Goal: Task Accomplishment & Management: Complete application form

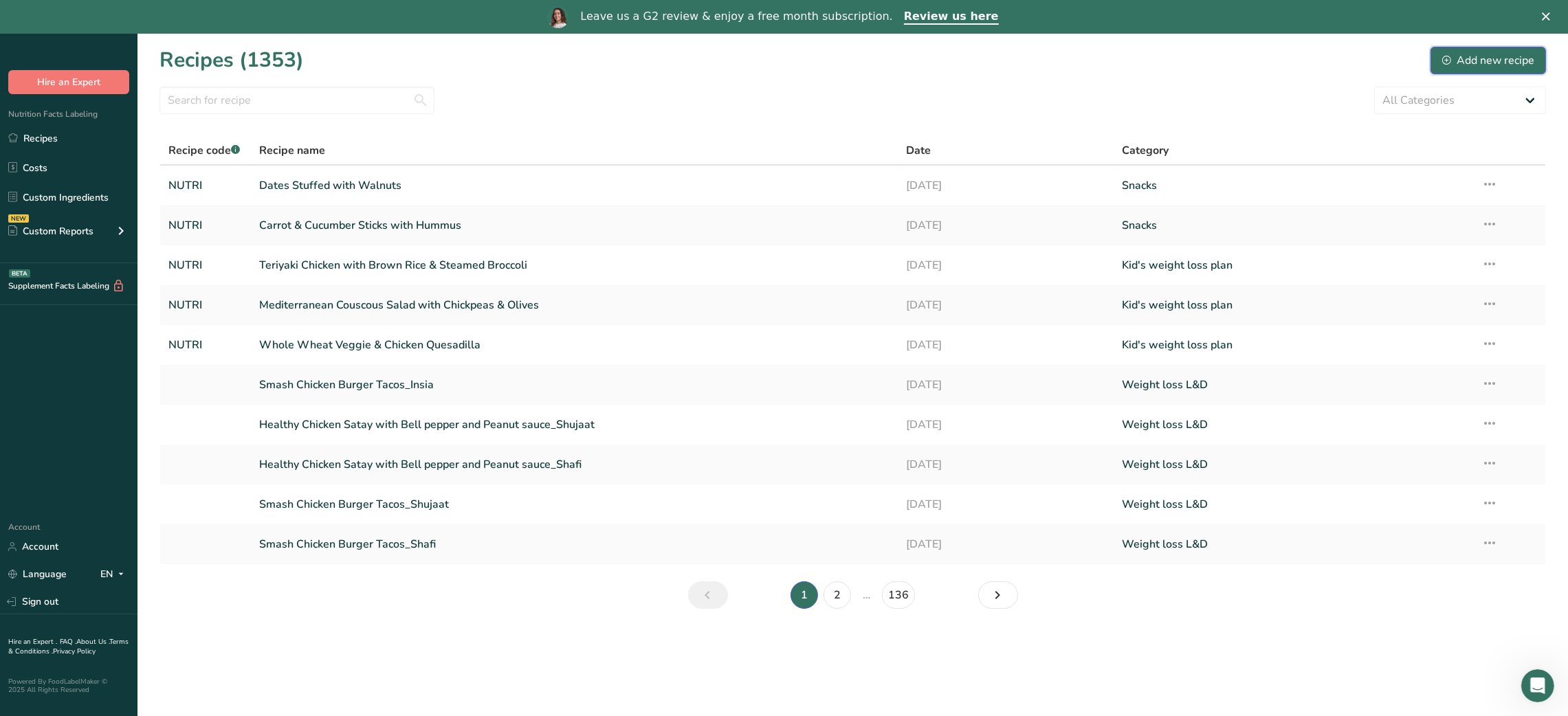
click at [1483, 68] on div "Add new recipe" at bounding box center [1489, 60] width 93 height 16
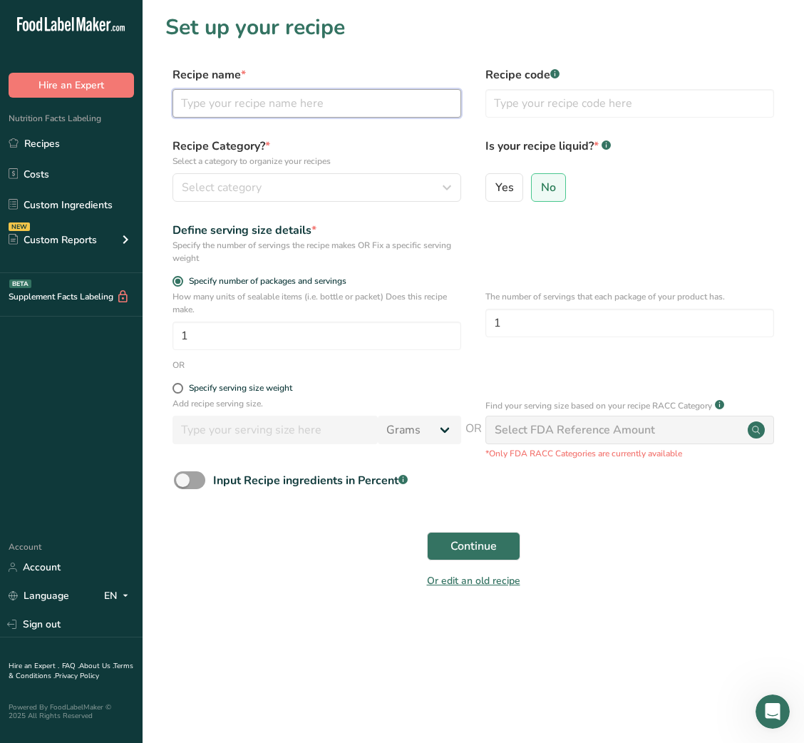
click at [286, 107] on input "text" at bounding box center [317, 103] width 289 height 29
paste input "Healthy Broccoli & Brie Quiche"
type input "Healthy Broccoli & Brie Quiche"
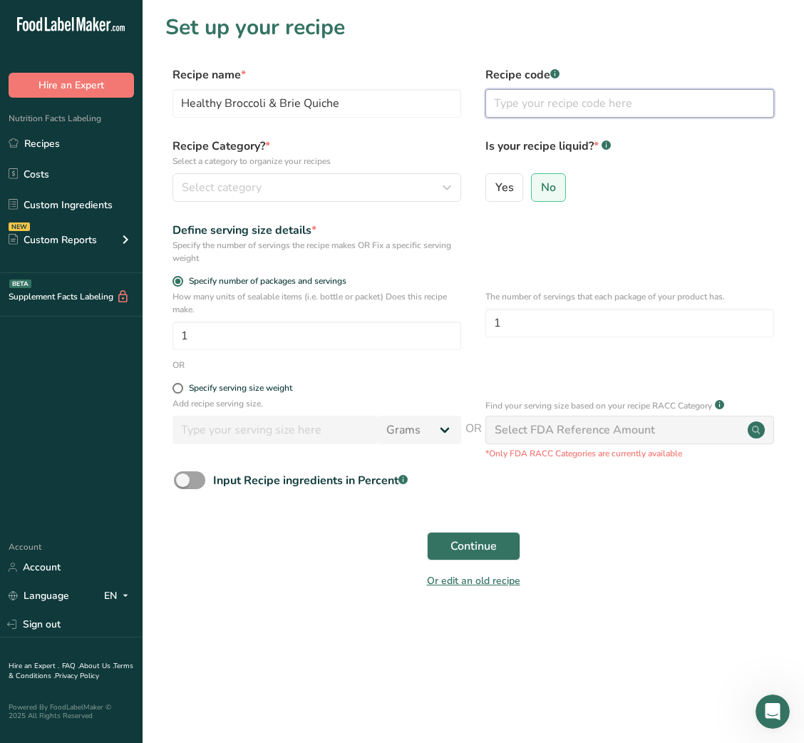
click at [549, 94] on input "text" at bounding box center [629, 103] width 289 height 29
type input "NUTRI"
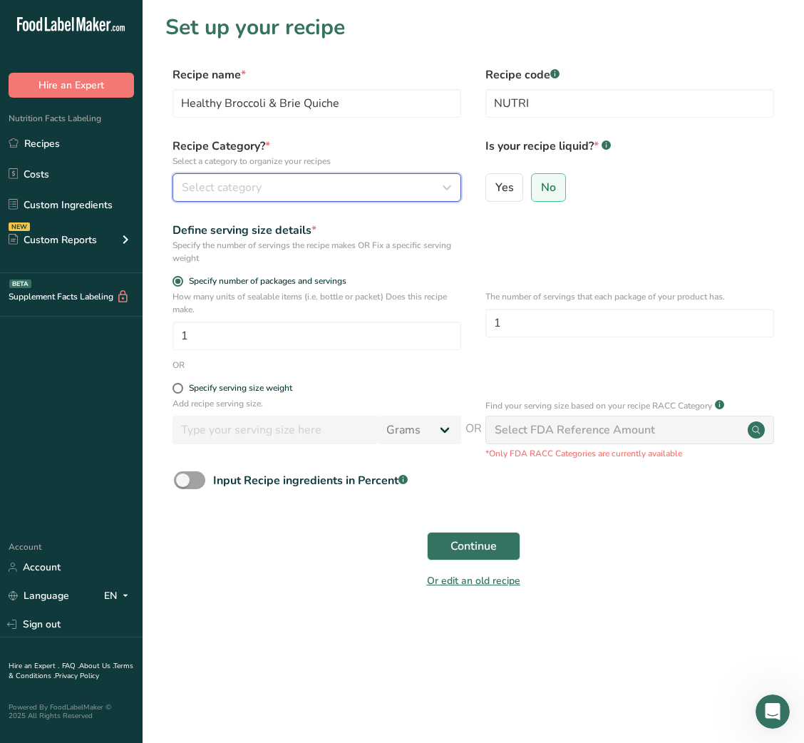
click at [425, 192] on div "Select category" at bounding box center [313, 187] width 262 height 17
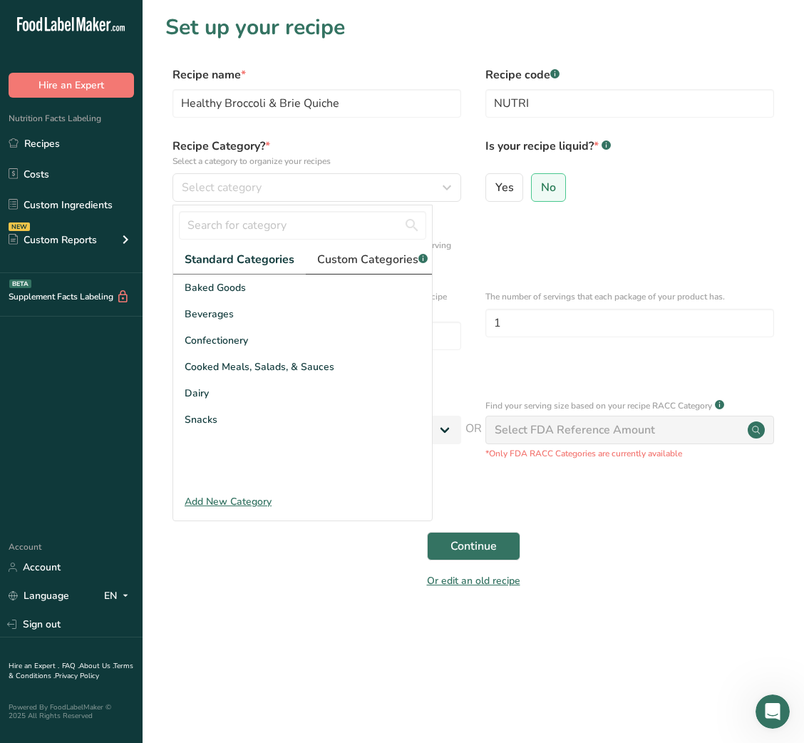
click at [379, 265] on span "Custom Categories .a-a{fill:#347362;}.b-a{fill:#fff;}" at bounding box center [372, 259] width 111 height 17
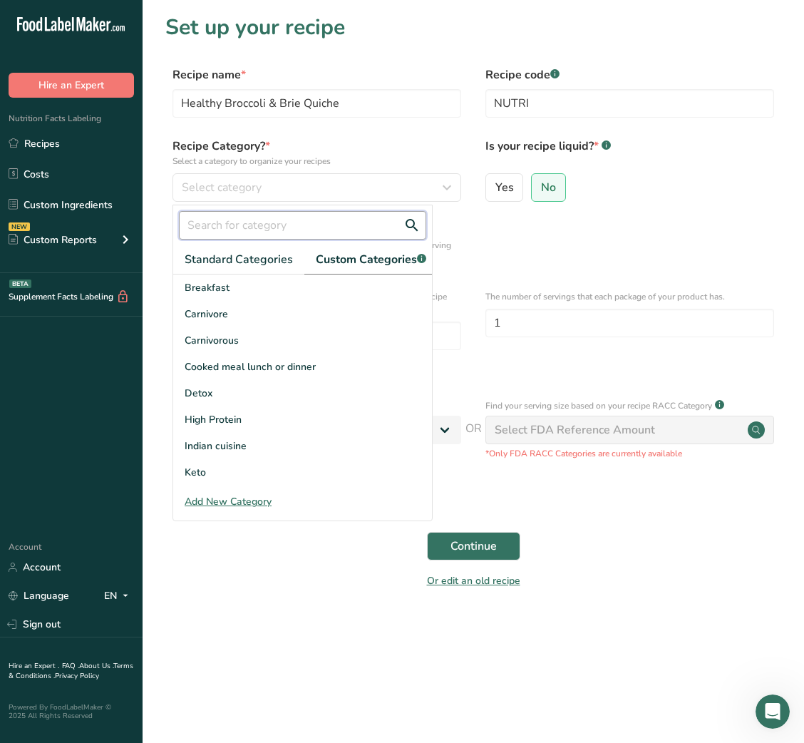
click at [264, 230] on input "text" at bounding box center [302, 225] width 247 height 29
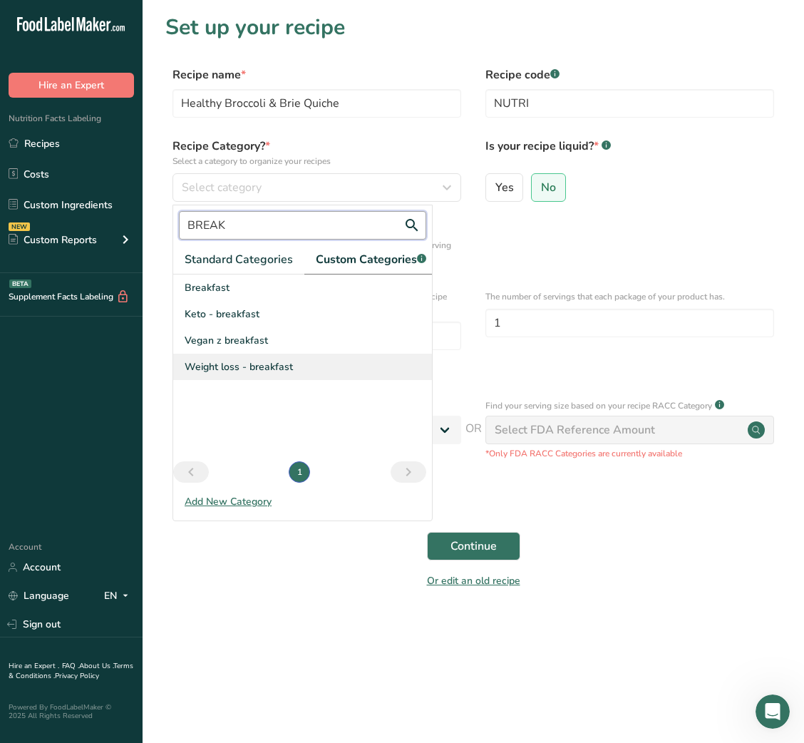
type input "BREAK"
click at [232, 380] on div "Weight loss - breakfast" at bounding box center [302, 367] width 259 height 26
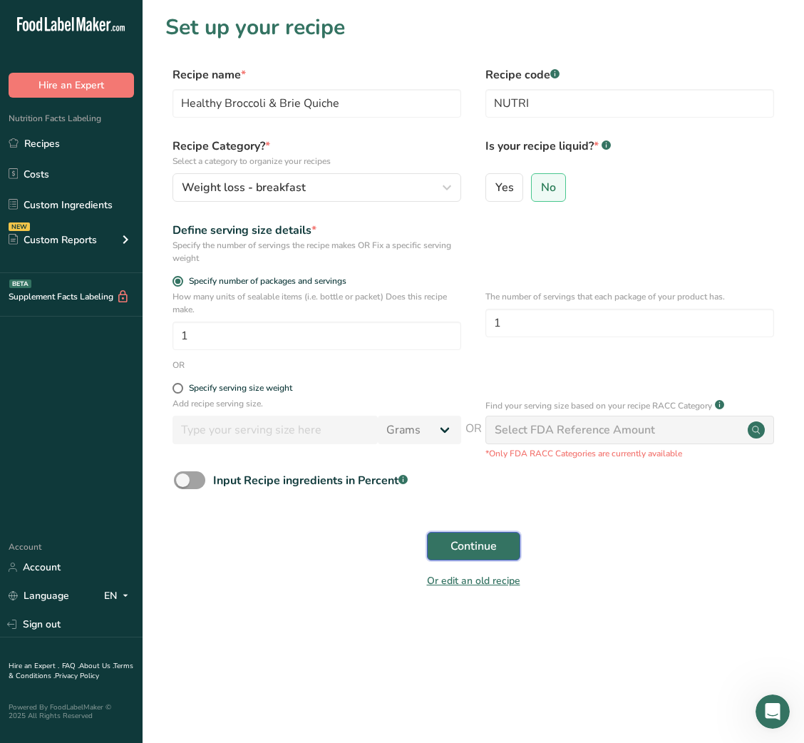
click at [490, 554] on span "Continue" at bounding box center [474, 546] width 46 height 17
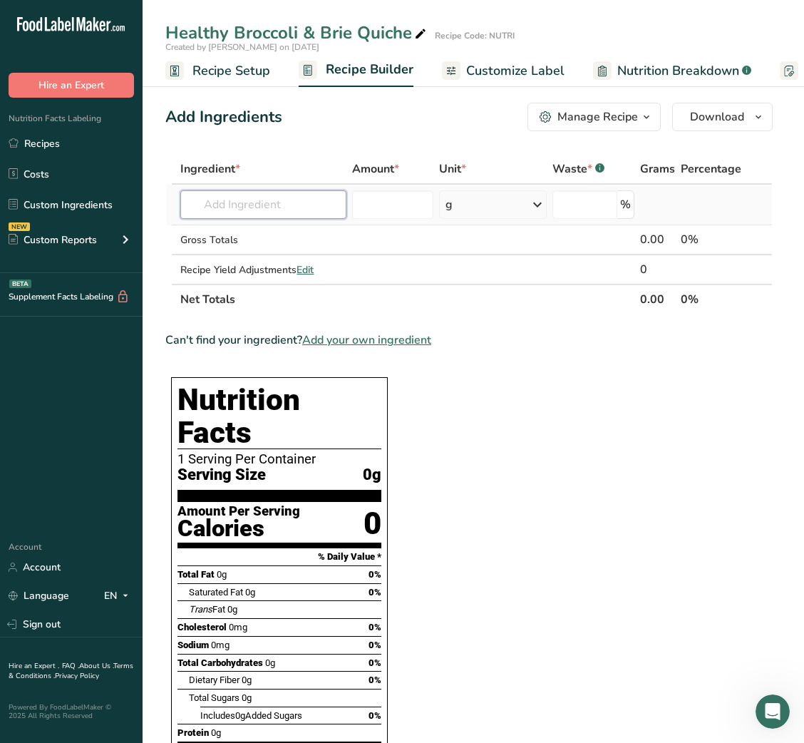
click at [279, 192] on input "text" at bounding box center [263, 204] width 166 height 29
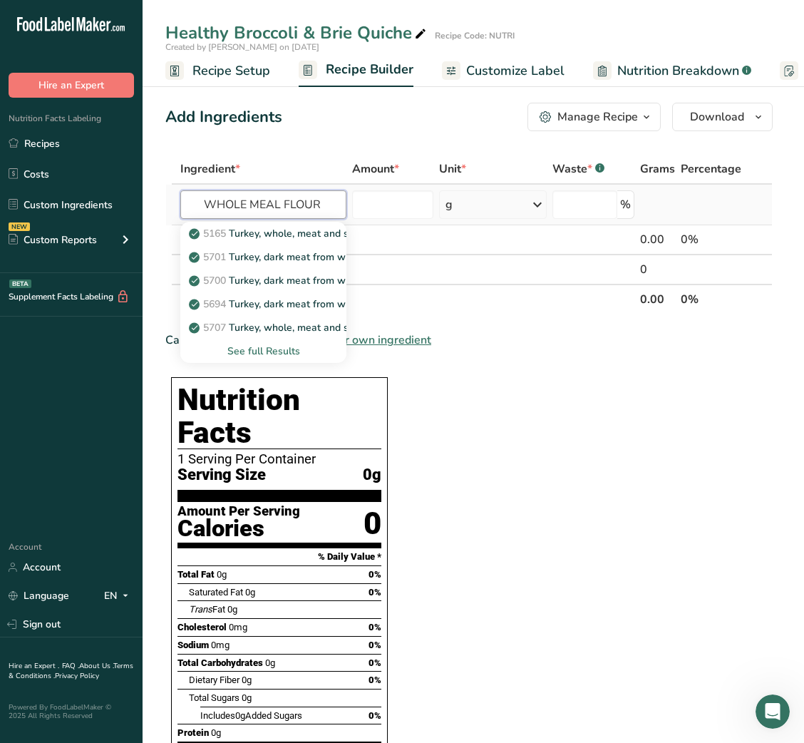
click at [271, 201] on input "WHOLE MEAL FLOUR" at bounding box center [263, 204] width 166 height 29
click at [303, 194] on input "WHOLE FLOUR" at bounding box center [263, 204] width 166 height 29
type input "WHOLE FLOUR"
click at [277, 353] on div "See full Results" at bounding box center [263, 351] width 143 height 15
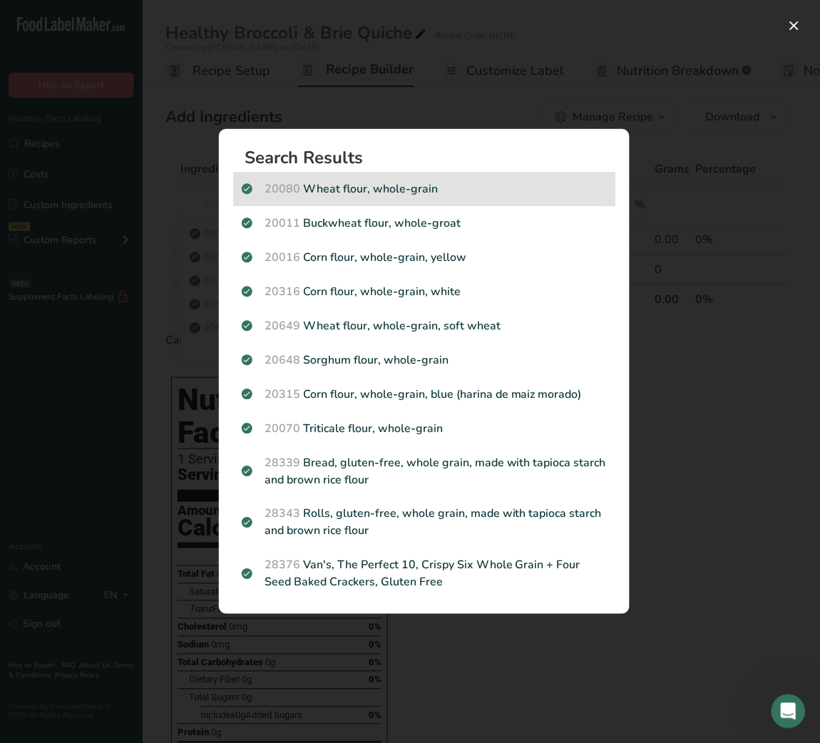
click at [423, 182] on p "20080 Wheat flour, whole-grain" at bounding box center [424, 188] width 365 height 17
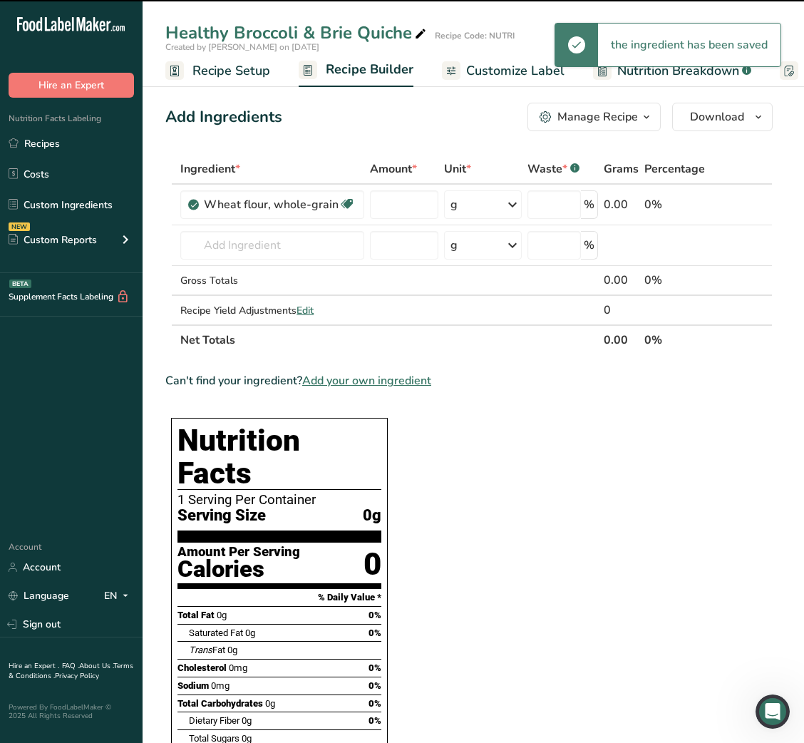
type input "0"
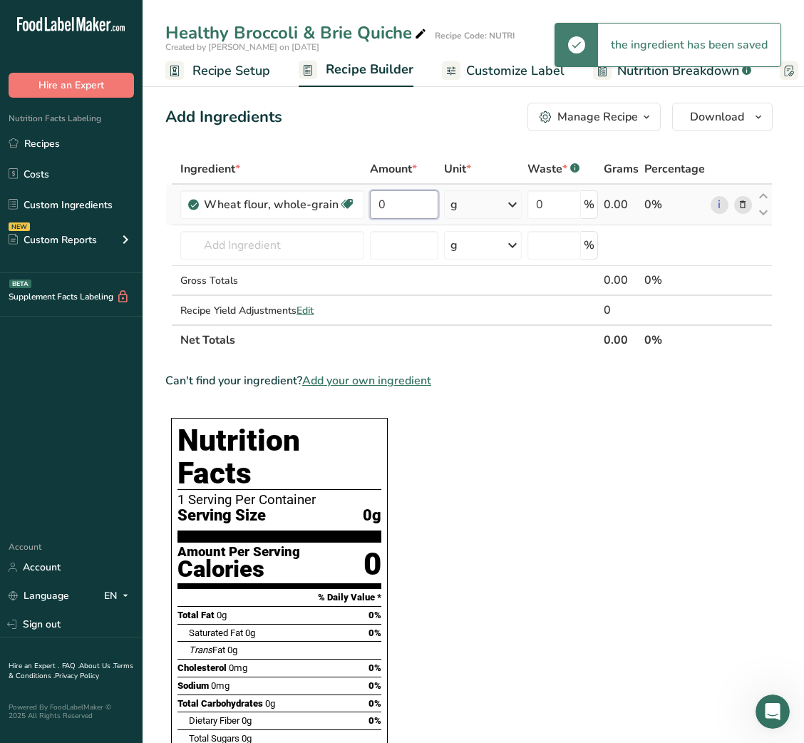
click at [395, 203] on input "0" at bounding box center [404, 204] width 68 height 29
type input "30"
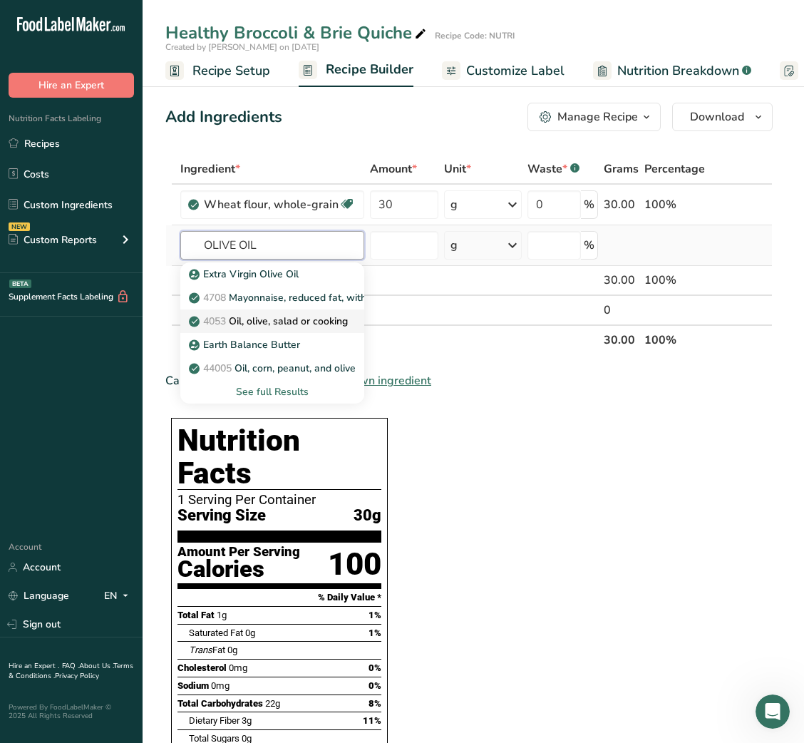
type input "OLIVE OIL"
click at [289, 324] on p "4053 Oil, olive, salad or cooking" at bounding box center [270, 321] width 156 height 15
type input "Oil, olive, salad or cooking"
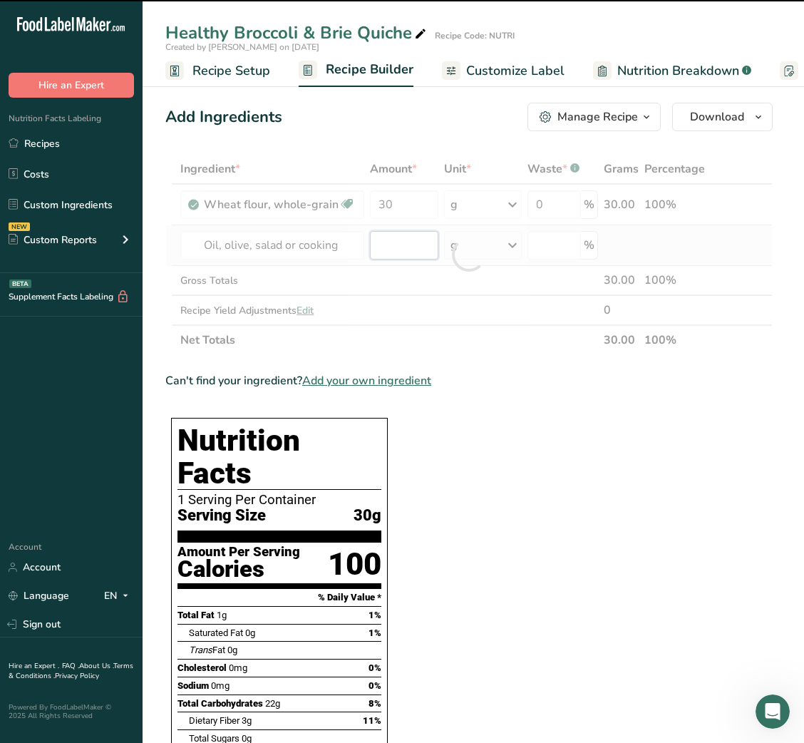
type input "0"
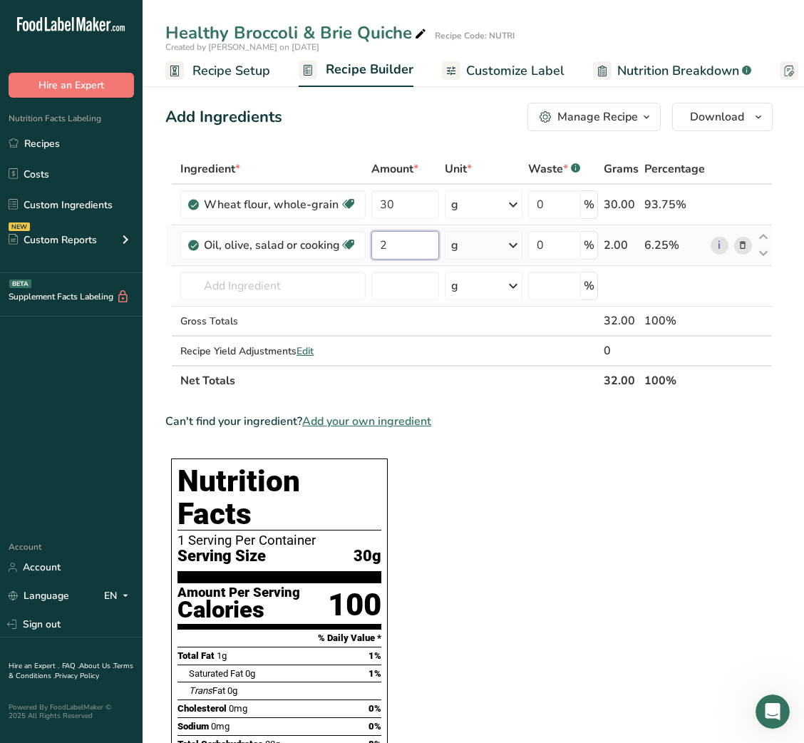
type input "2"
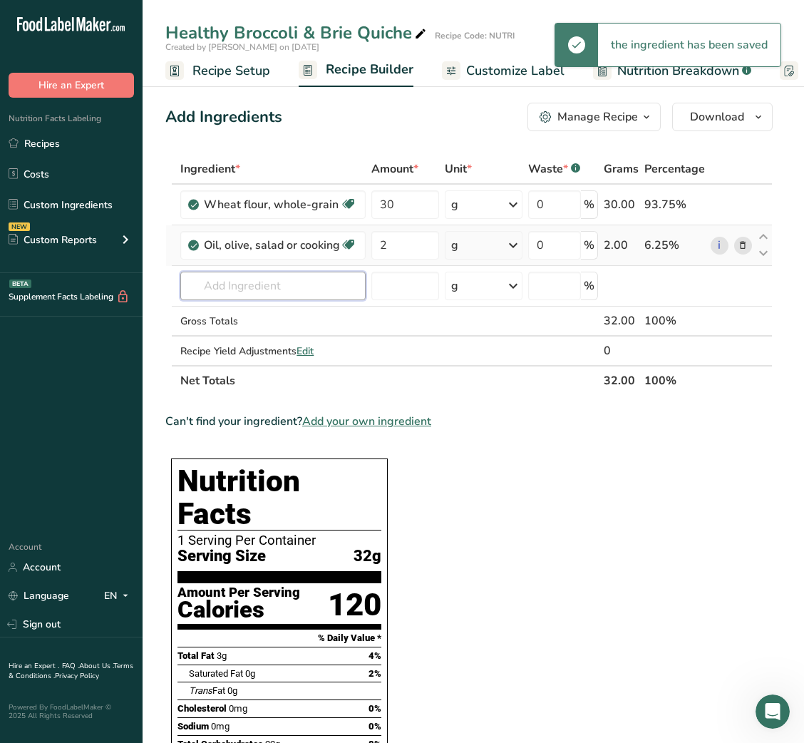
type input "V"
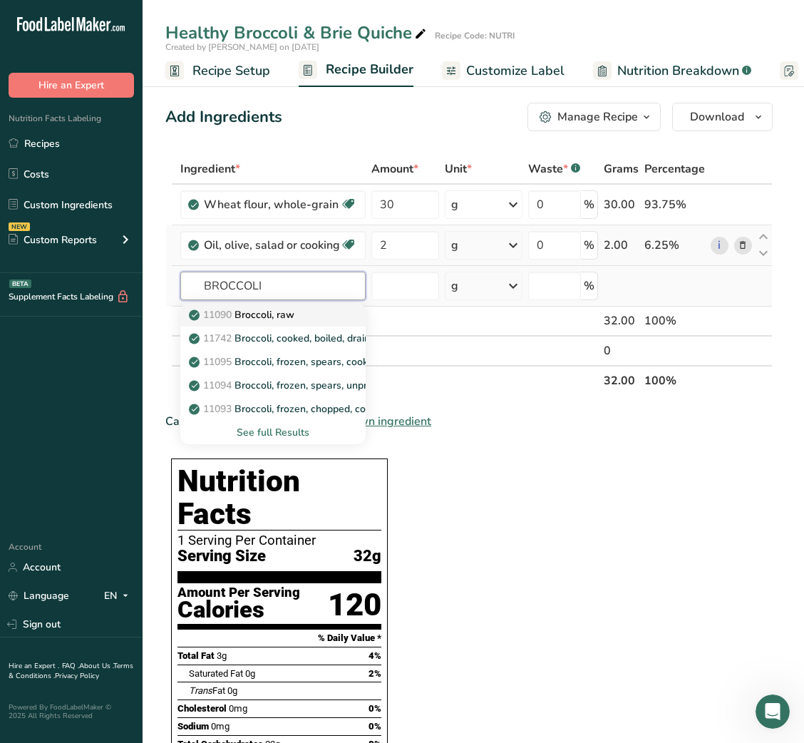
type input "BROCCOLI"
click at [273, 311] on p "11090 Broccoli, raw" at bounding box center [243, 314] width 103 height 15
type input "Broccoli, raw"
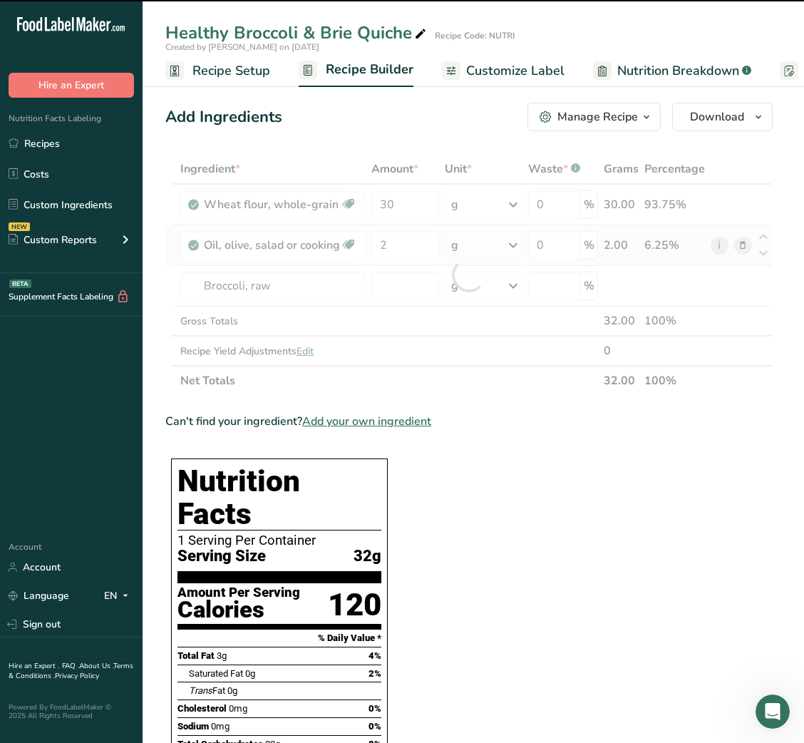
type input "0"
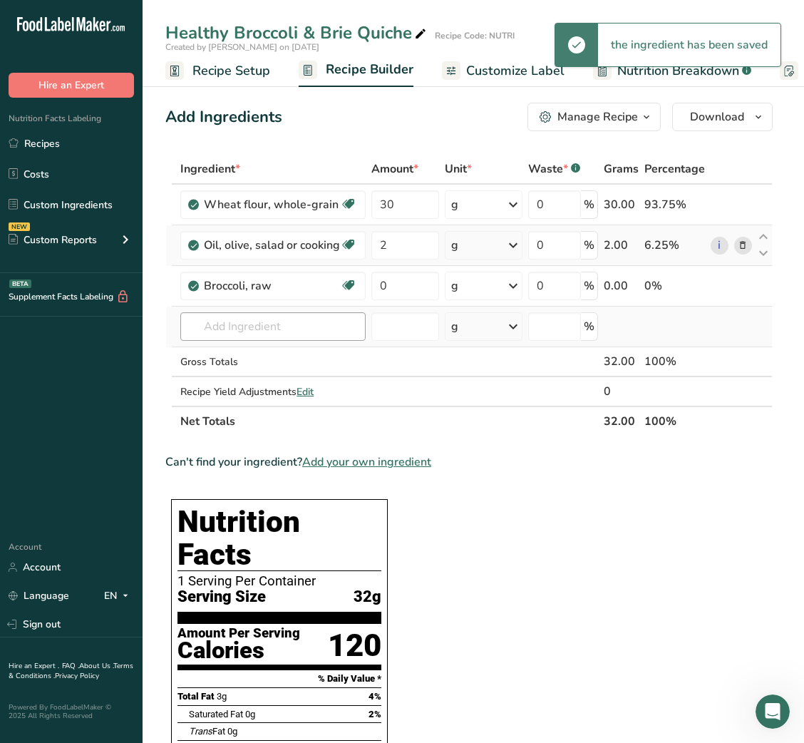
drag, startPoint x: 254, startPoint y: 344, endPoint x: 257, endPoint y: 331, distance: 13.3
click at [257, 331] on td "11090 Broccoli, raw 11742 Broccoli, cooked, boiled, drained, with salt 11095 Br…" at bounding box center [273, 327] width 191 height 41
click at [257, 331] on input "text" at bounding box center [272, 326] width 185 height 29
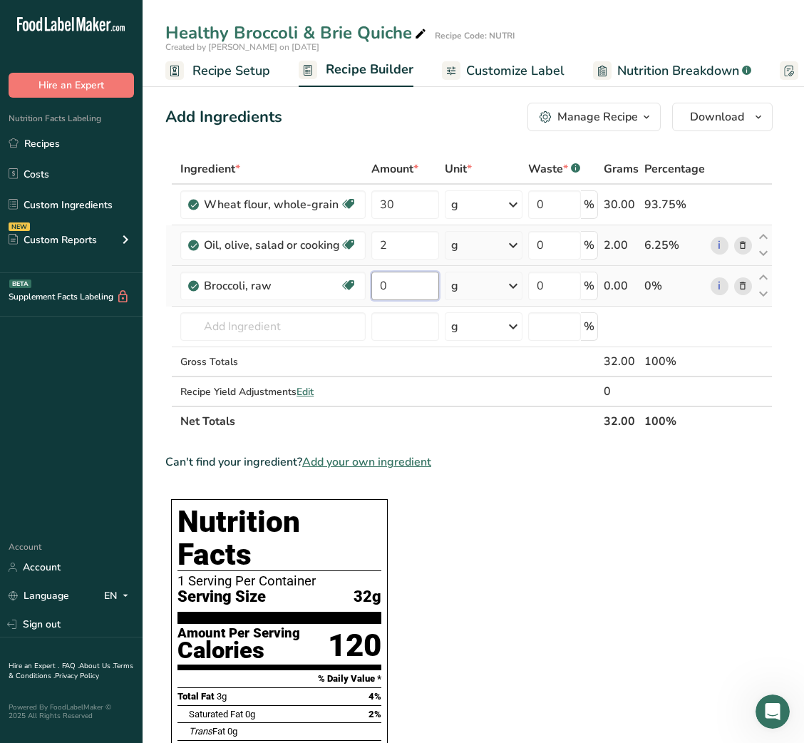
click at [379, 278] on input "0" at bounding box center [405, 286] width 68 height 29
type input "50"
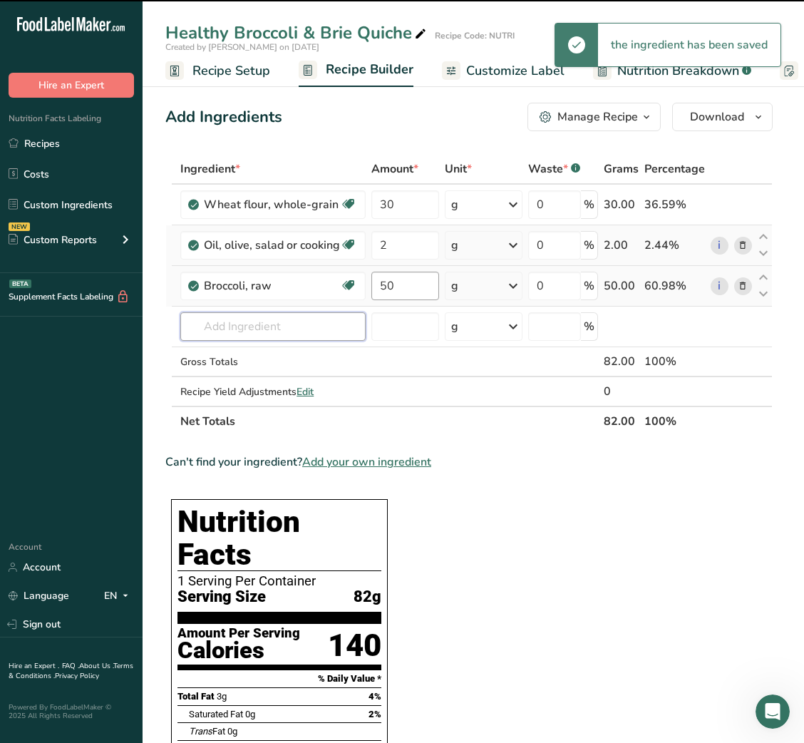
type input "B"
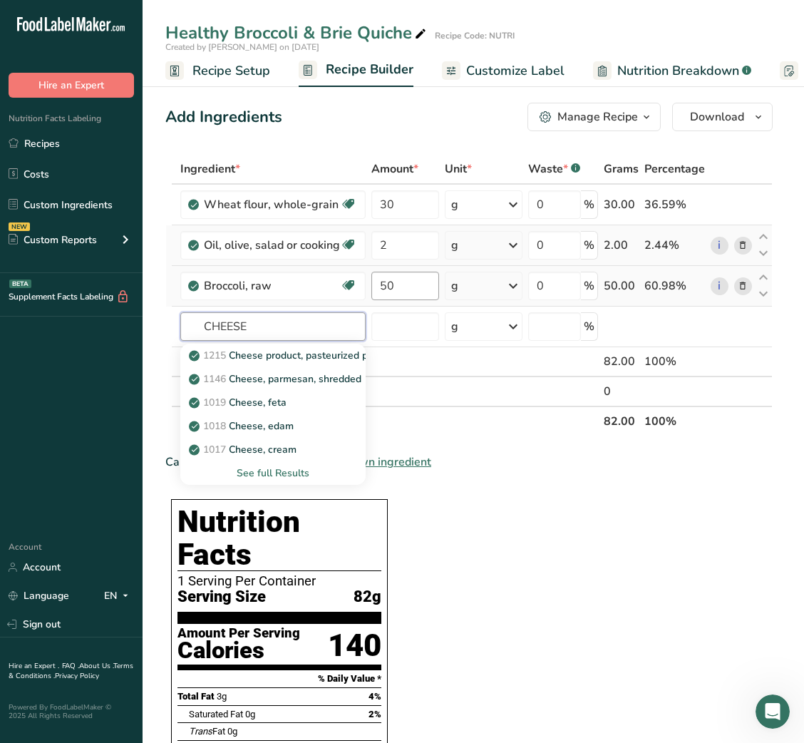
type input "CHEESE"
click at [273, 471] on div "See full Results" at bounding box center [273, 473] width 163 height 15
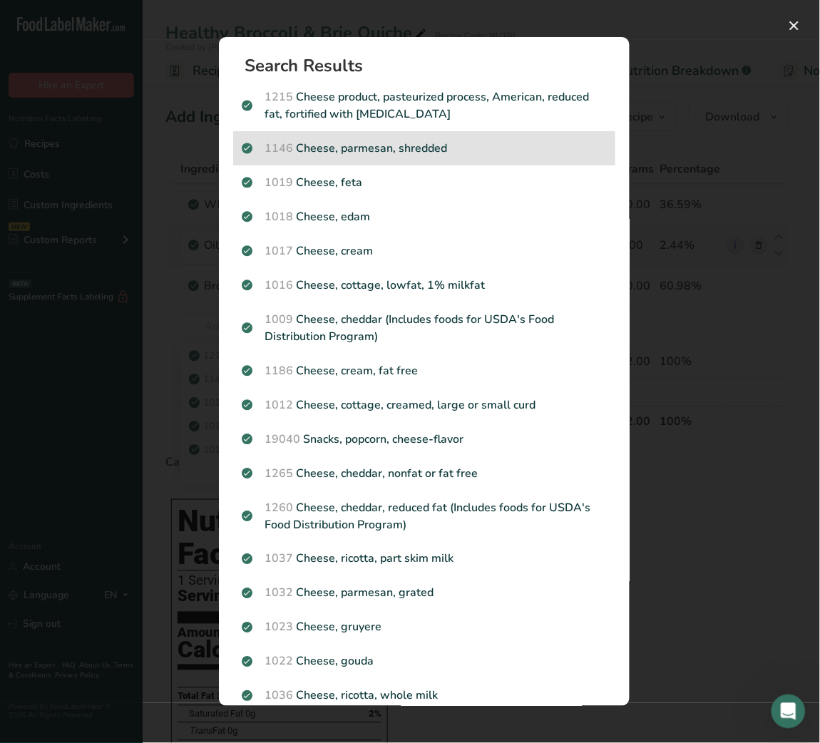
click at [383, 158] on div "1146 Cheese, parmesan, shredded" at bounding box center [424, 148] width 382 height 34
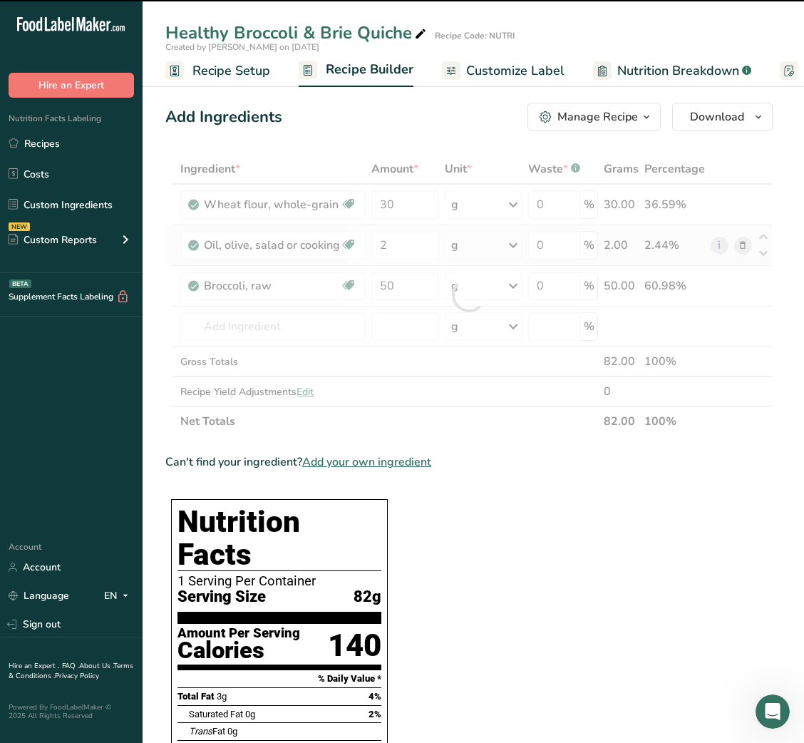
type input "0"
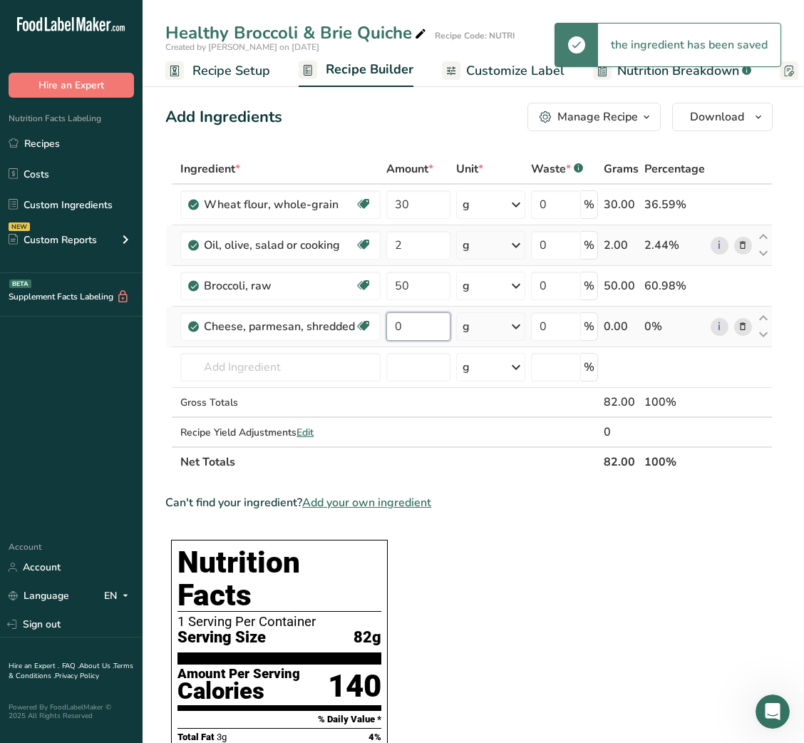
click at [396, 329] on input "0" at bounding box center [418, 326] width 64 height 29
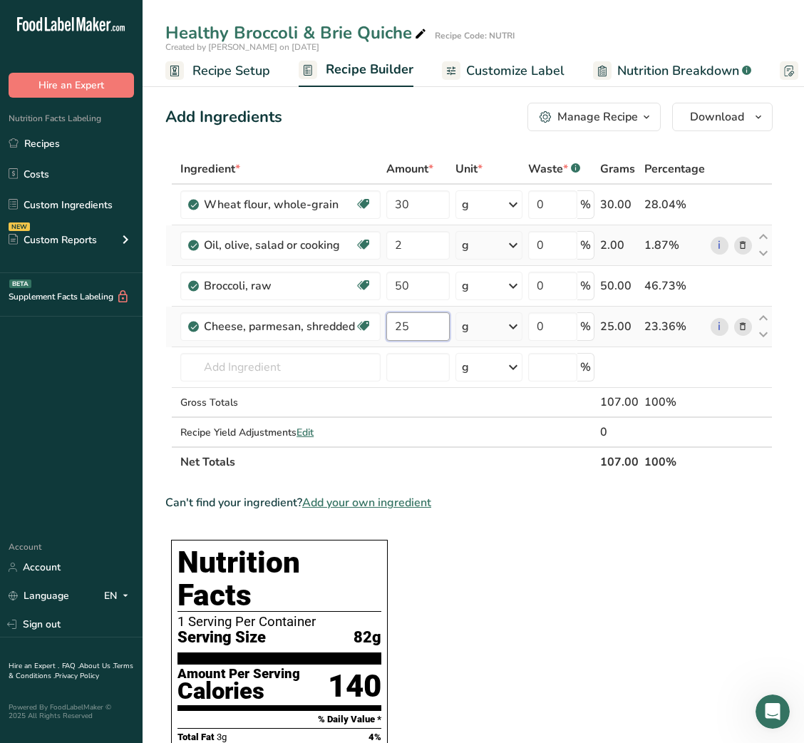
type input "25"
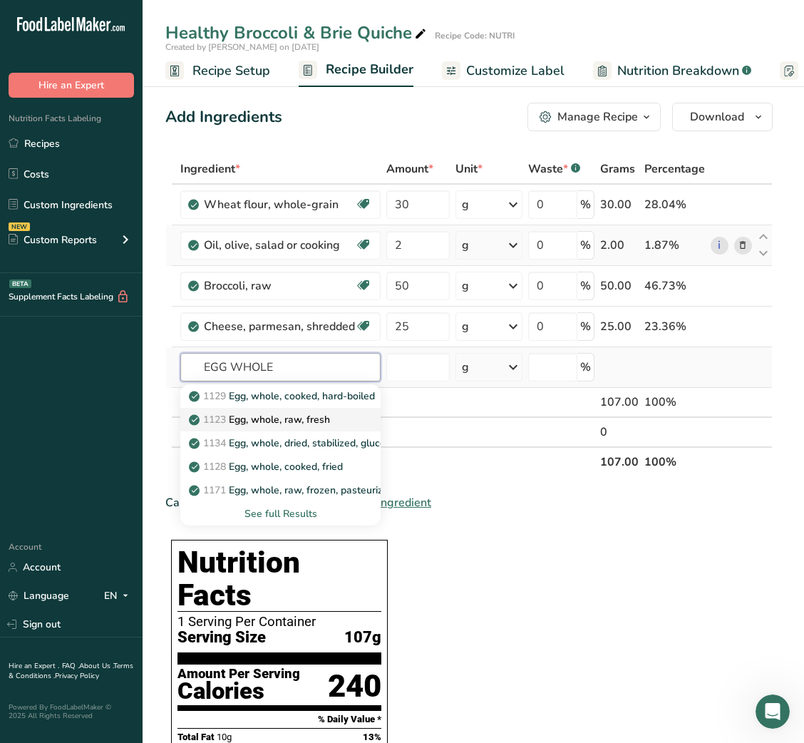
type input "EGG WHOLE"
click at [323, 421] on p "1123 Egg, whole, raw, fresh" at bounding box center [261, 419] width 138 height 15
type input "Egg, whole, raw, fresh"
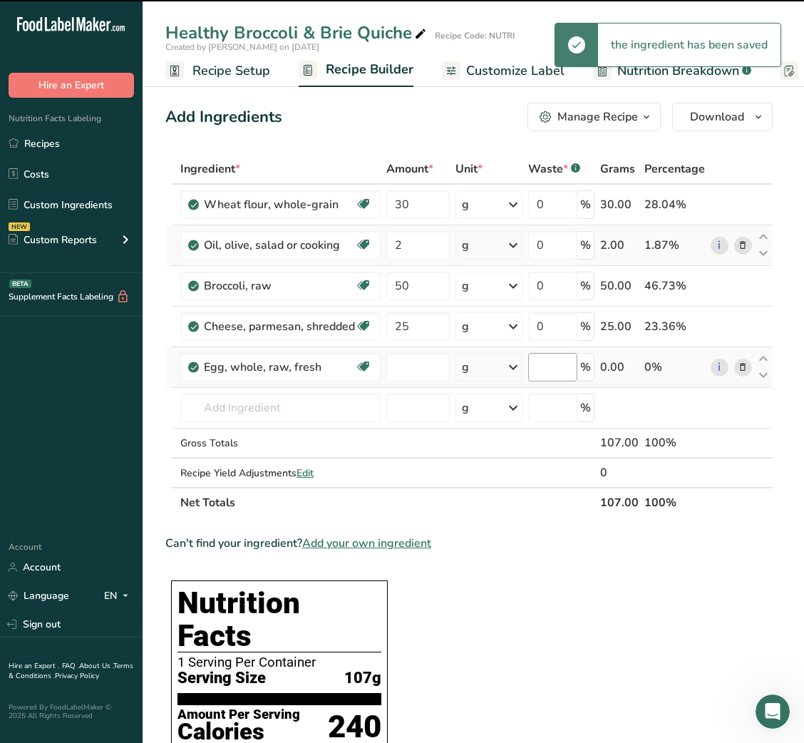
type input "0"
click at [504, 364] on div "g" at bounding box center [489, 367] width 67 height 29
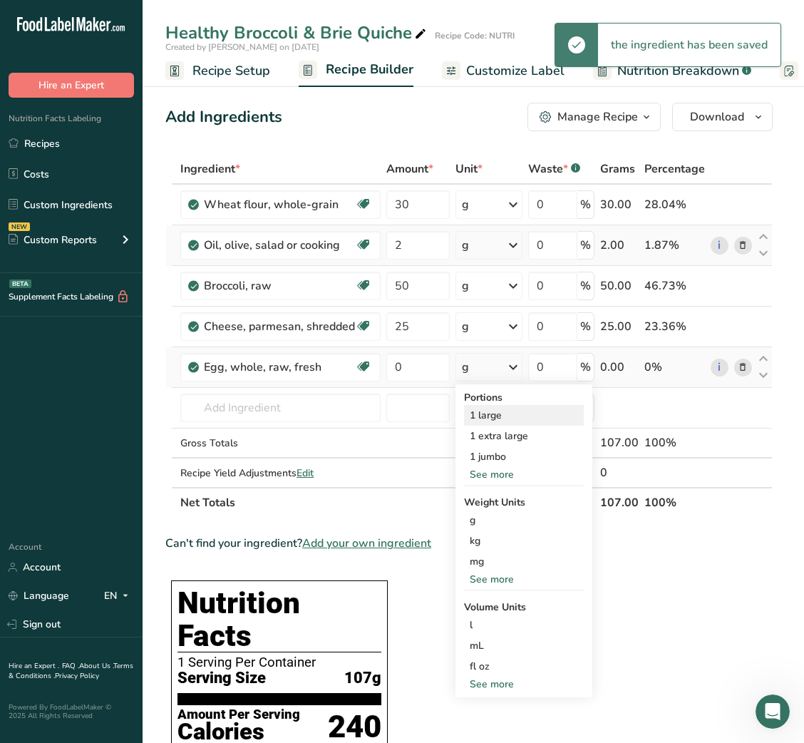
click at [472, 412] on div "1 large" at bounding box center [524, 415] width 120 height 21
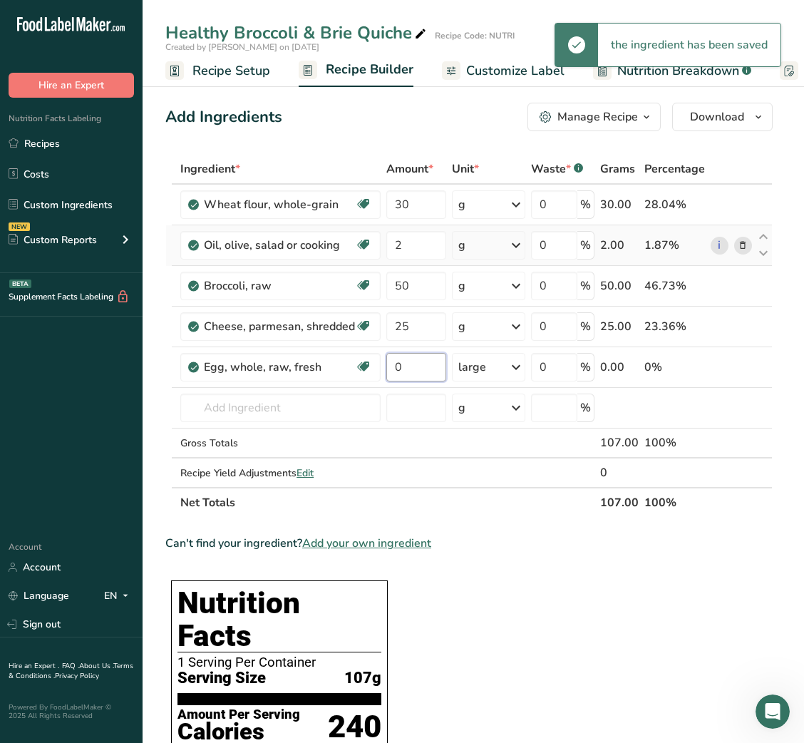
click at [413, 366] on input "0" at bounding box center [416, 367] width 60 height 29
type input "1"
click at [253, 408] on input "text" at bounding box center [280, 408] width 200 height 29
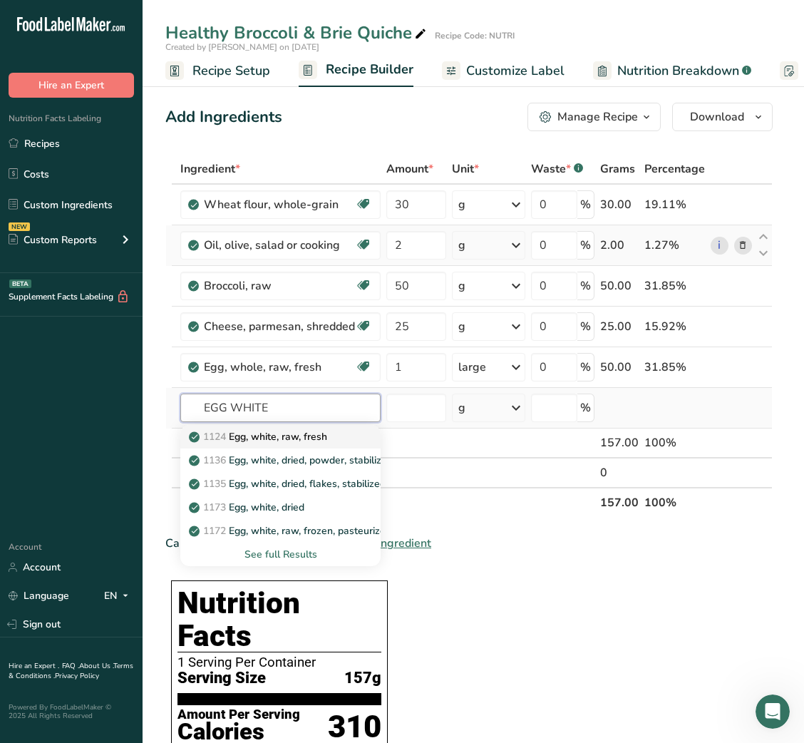
type input "EGG WHITE"
click at [280, 445] on link "1124 Egg, white, raw, fresh" at bounding box center [280, 437] width 200 height 24
type input "Egg, white, raw, fresh"
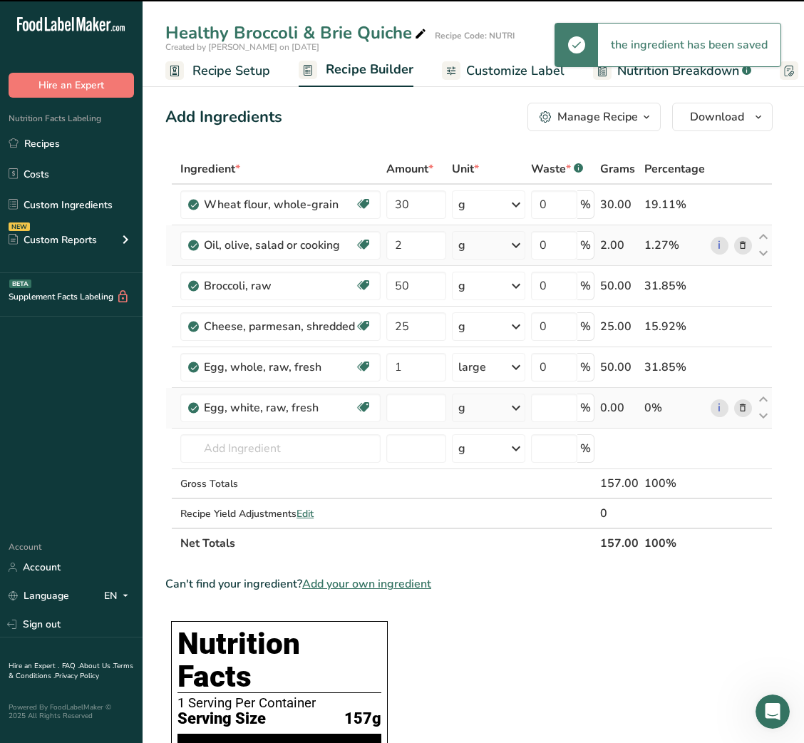
type input "0"
click at [481, 404] on div "g" at bounding box center [488, 408] width 73 height 29
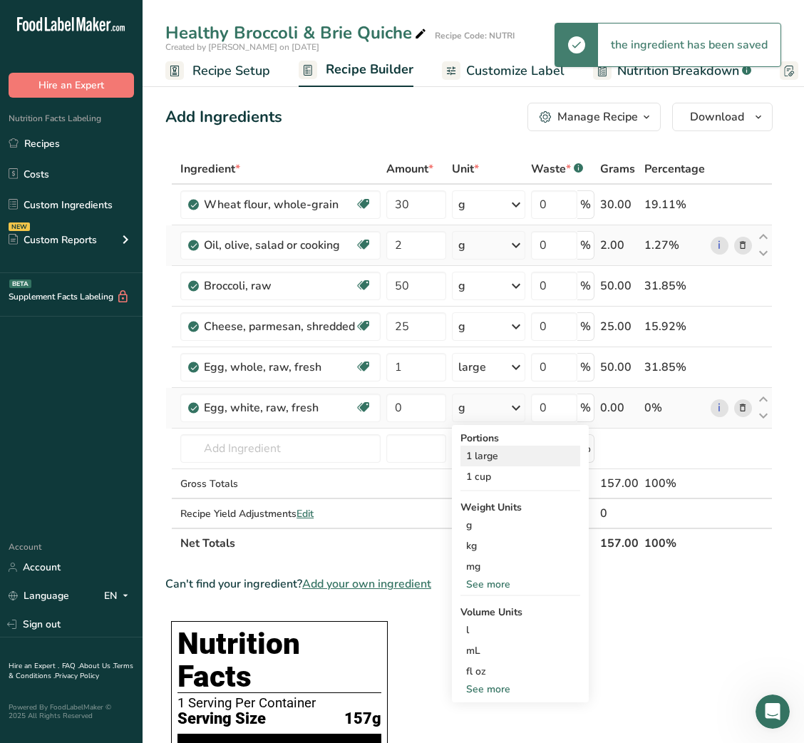
click at [476, 451] on div "1 large" at bounding box center [521, 456] width 120 height 21
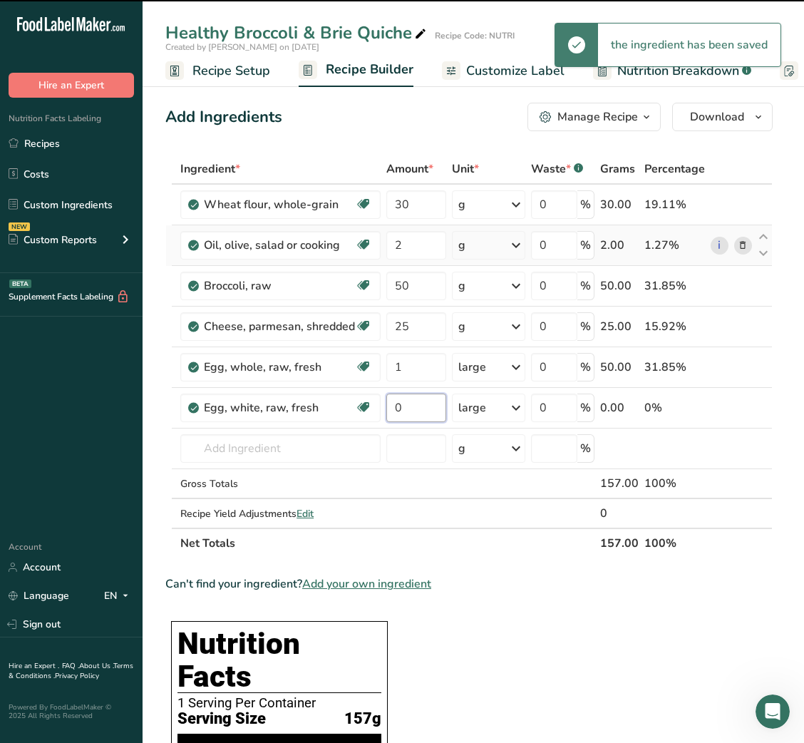
click at [405, 408] on input "0" at bounding box center [416, 408] width 60 height 29
type input "1"
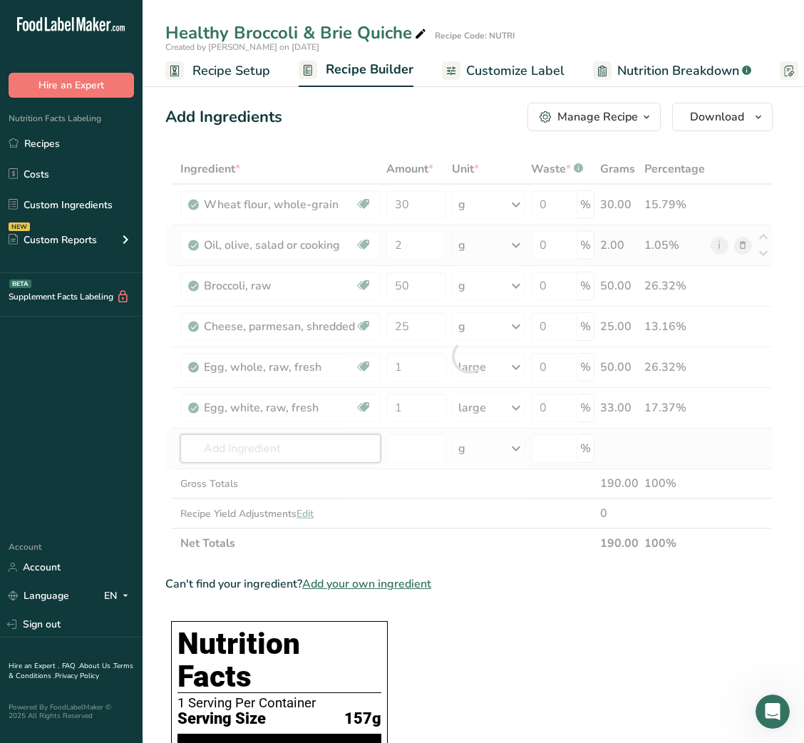
click at [221, 451] on div "Ingredient * Amount * Unit * Waste * .a-a{fill:#347362;}.b-a{fill:#fff;} Grams …" at bounding box center [468, 356] width 607 height 404
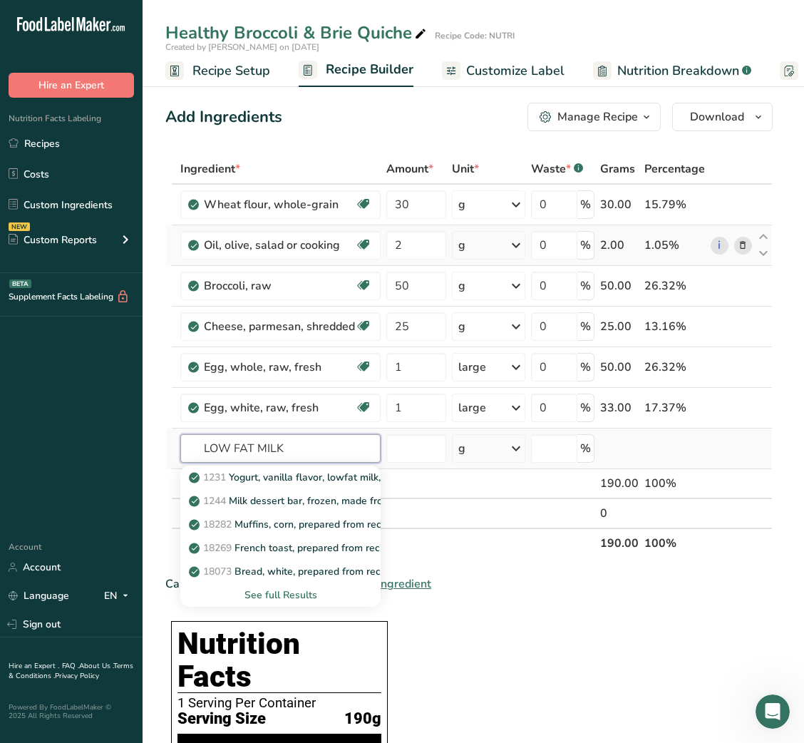
type input "LOW FAT MILK"
click at [279, 596] on div "See full Results" at bounding box center [281, 594] width 178 height 15
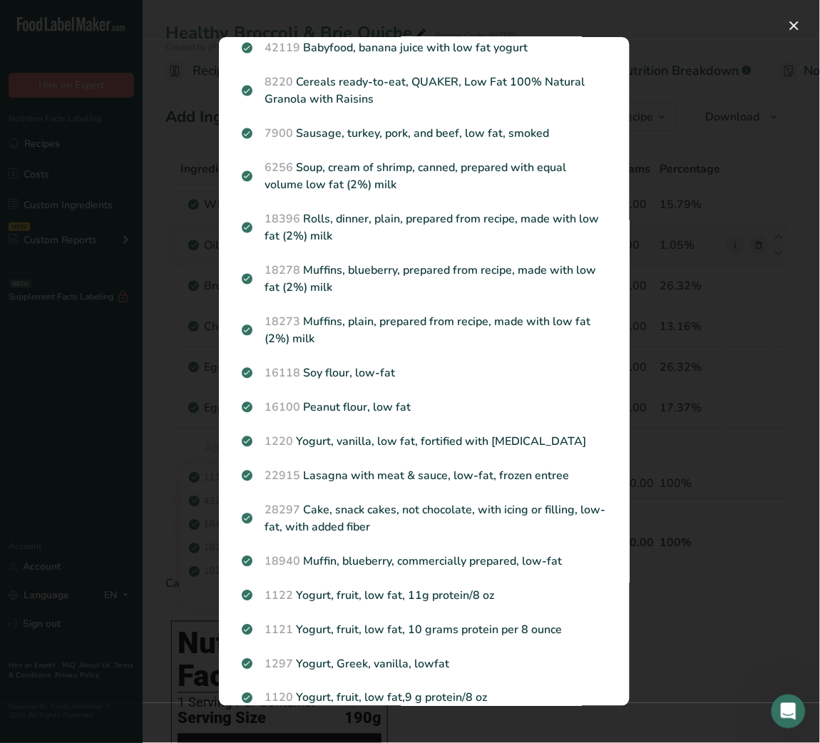
scroll to position [916, 0]
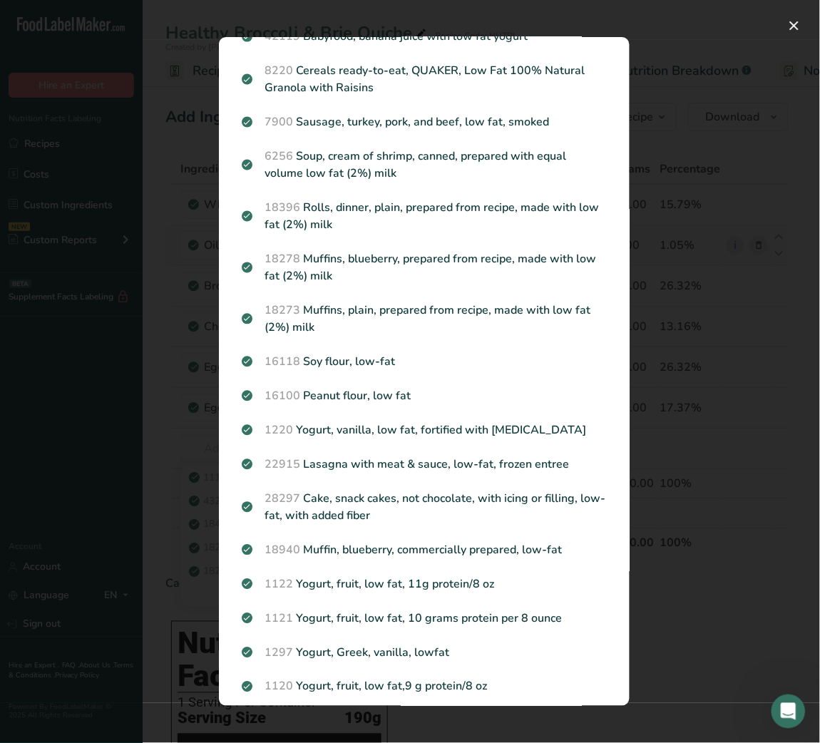
click at [712, 491] on div "Search results modal" at bounding box center [410, 371] width 820 height 743
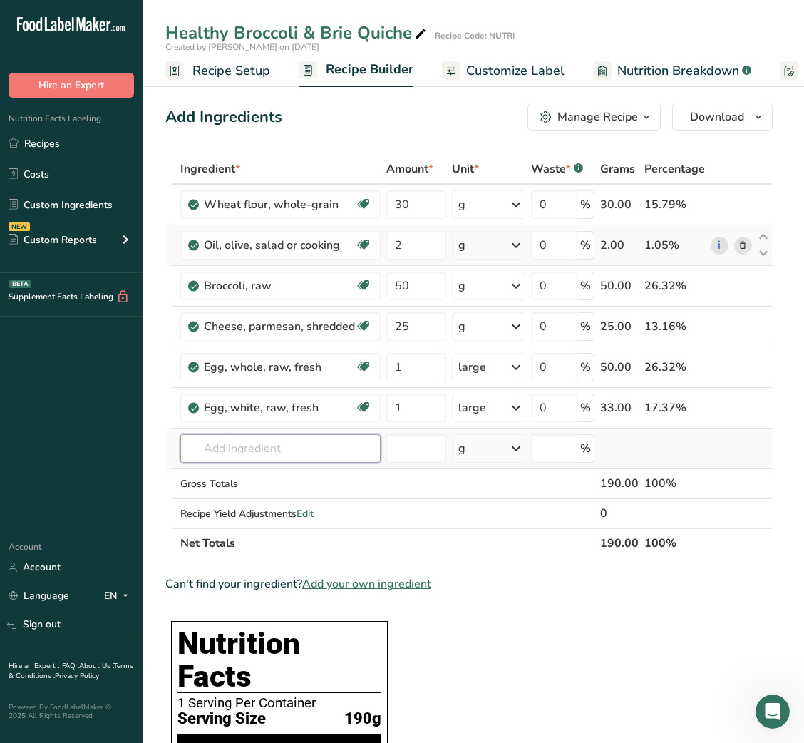
click at [220, 448] on input "text" at bounding box center [280, 448] width 200 height 29
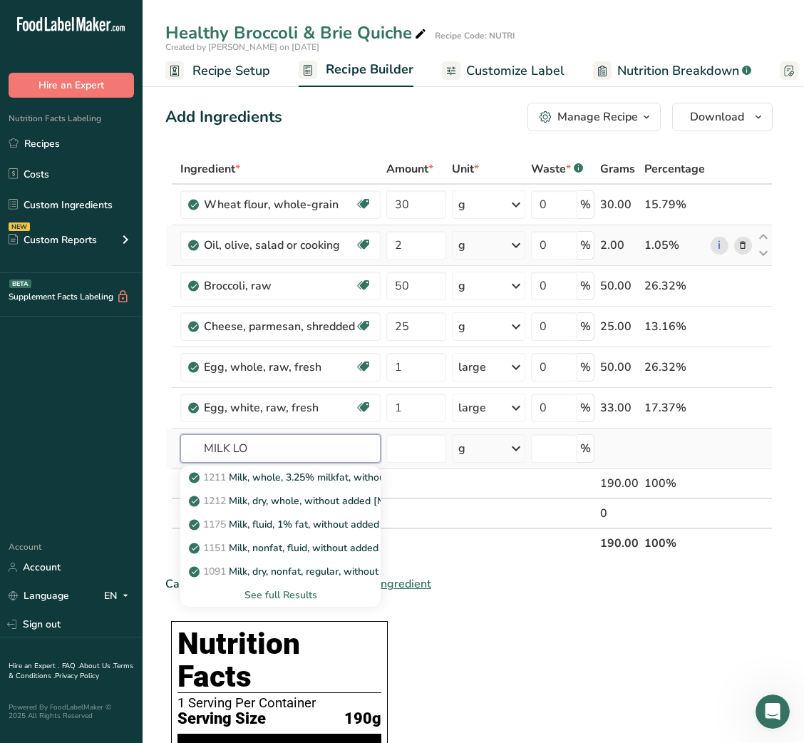
type input "MILK LO"
click at [298, 589] on div "See full Results" at bounding box center [281, 594] width 178 height 15
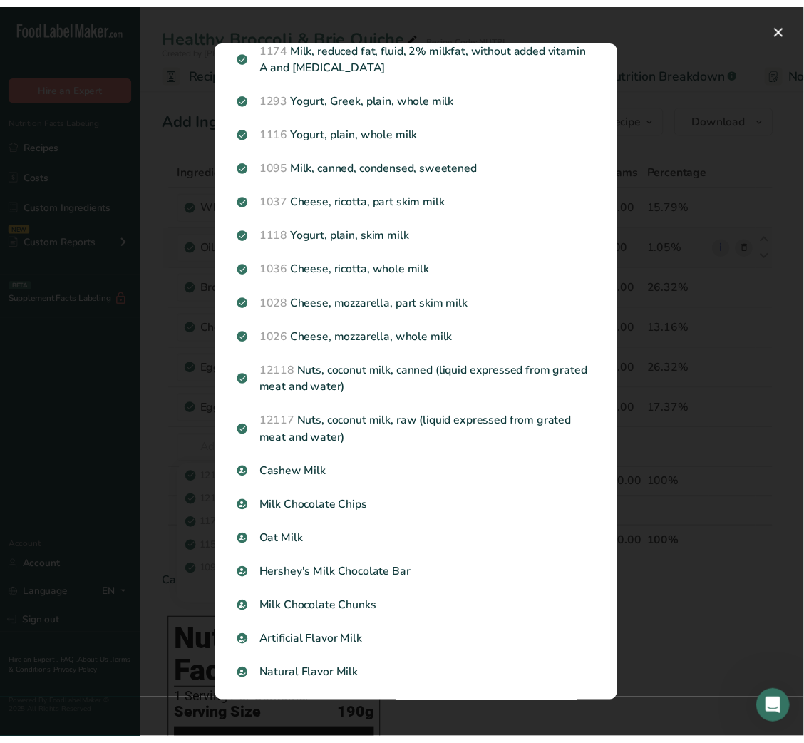
scroll to position [0, 0]
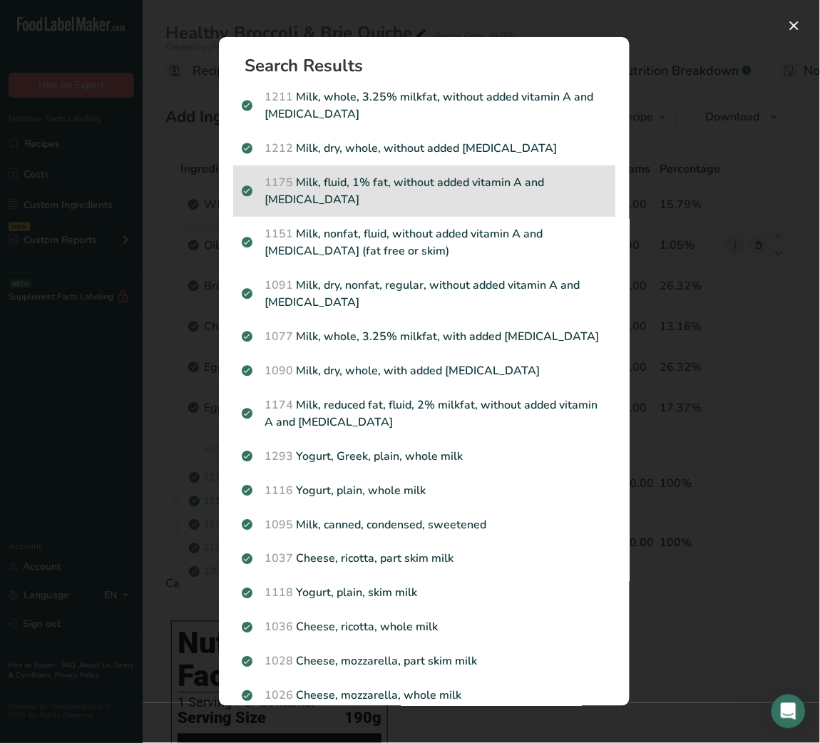
click at [408, 187] on p "1175 Milk, fluid, 1% fat, without added vitamin A and [MEDICAL_DATA]" at bounding box center [424, 191] width 365 height 34
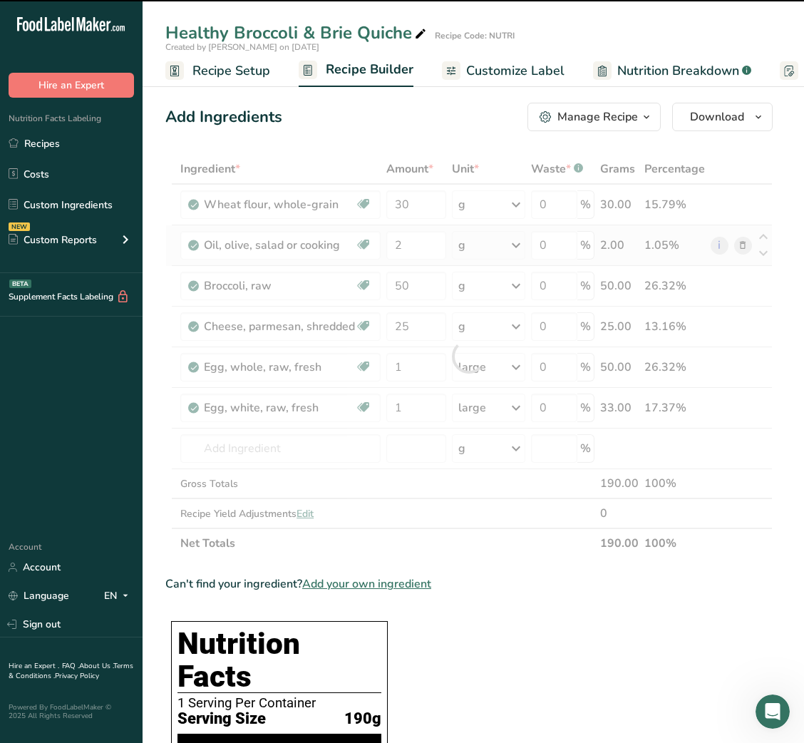
type input "0"
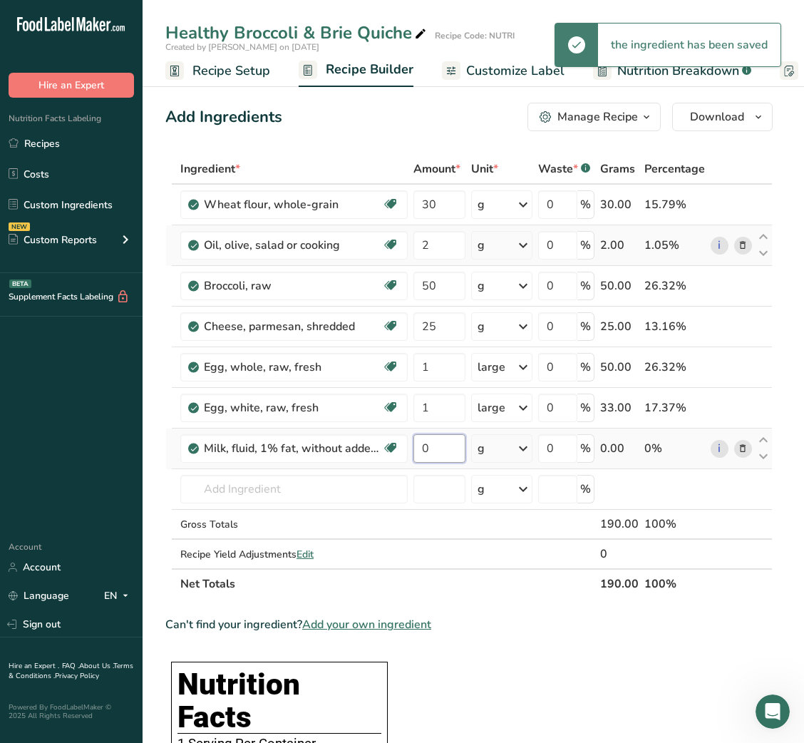
drag, startPoint x: 418, startPoint y: 463, endPoint x: 410, endPoint y: 435, distance: 29.6
click at [411, 435] on td "0" at bounding box center [440, 448] width 58 height 41
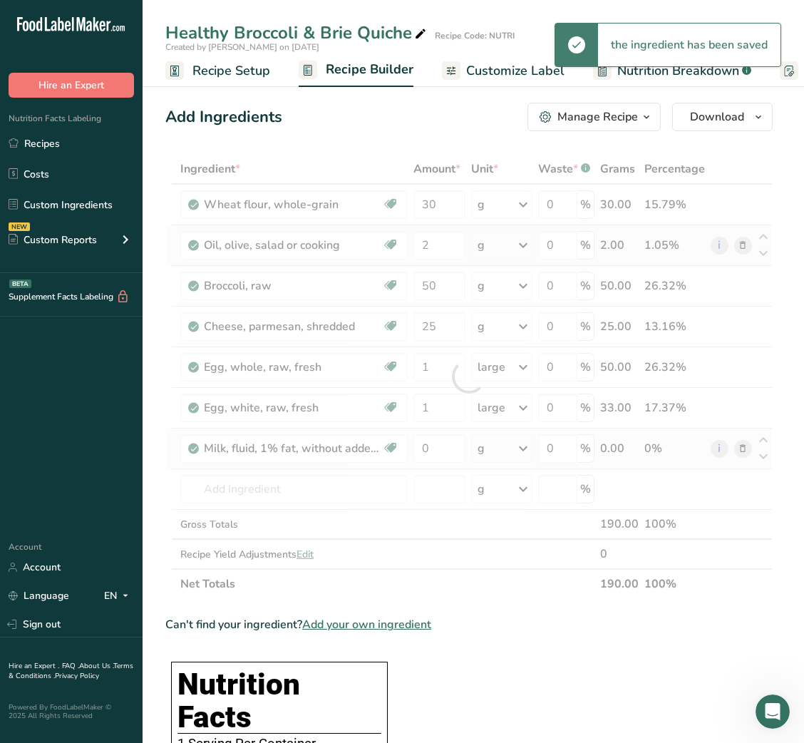
click at [410, 435] on div "Ingredient * Amount * Unit * Waste * .a-a{fill:#347362;}.b-a{fill:#fff;} Grams …" at bounding box center [468, 376] width 607 height 445
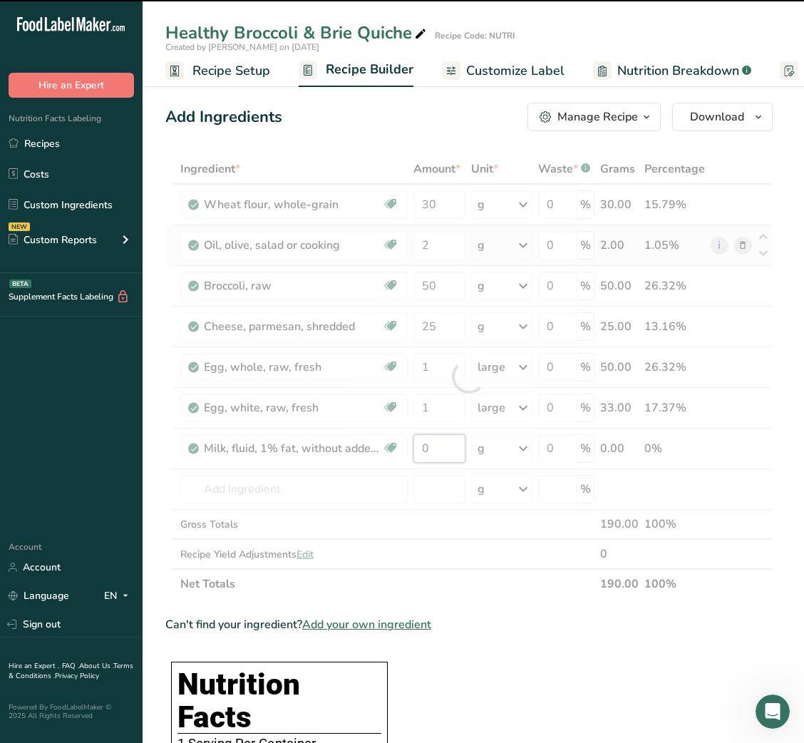
click at [421, 451] on input "0" at bounding box center [439, 448] width 52 height 29
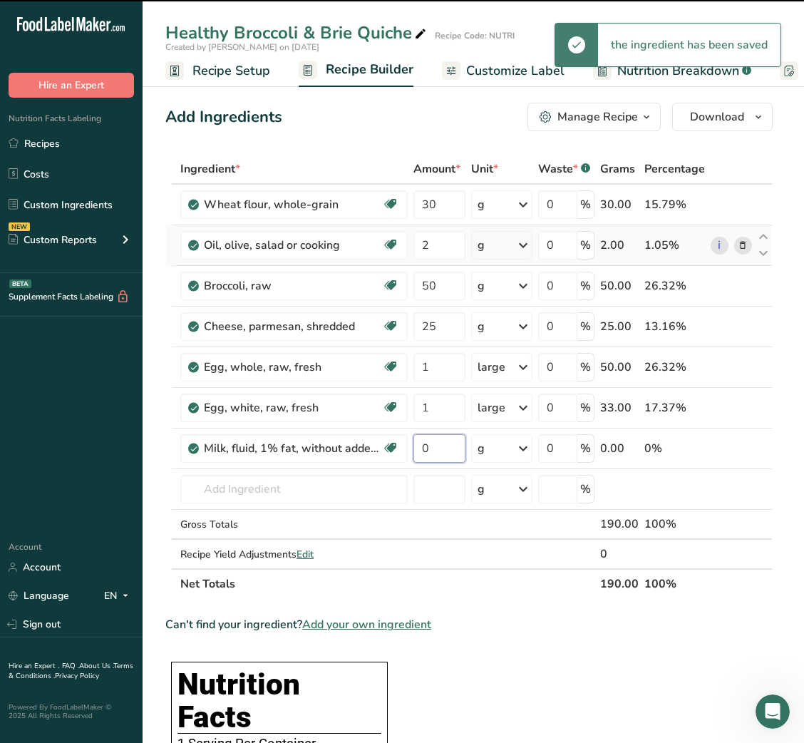
click at [421, 451] on input "0" at bounding box center [439, 448] width 52 height 29
type input "30"
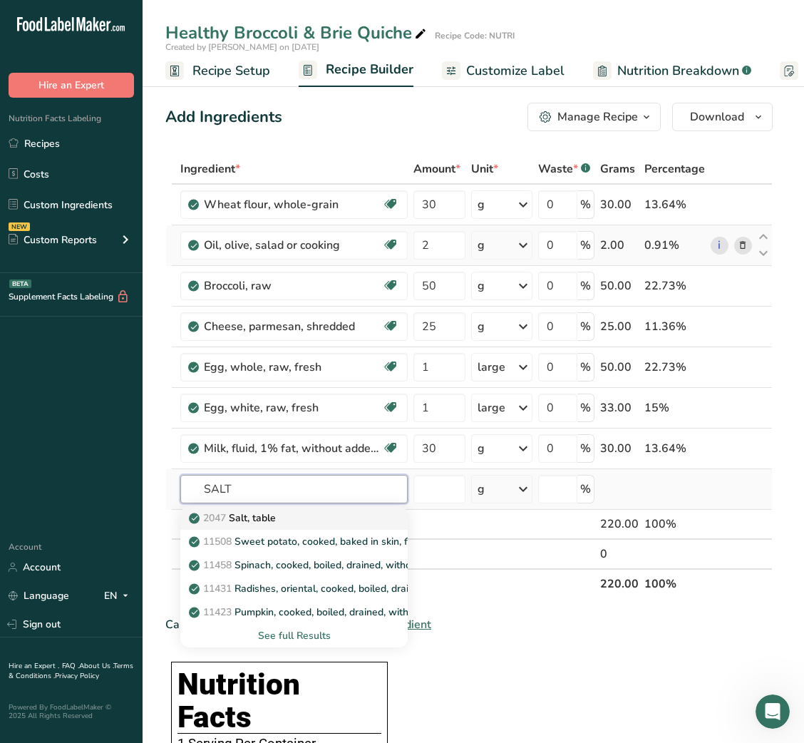
type input "SALT"
click at [289, 524] on div "2047 Salt, table" at bounding box center [283, 517] width 182 height 15
type input "Salt, table"
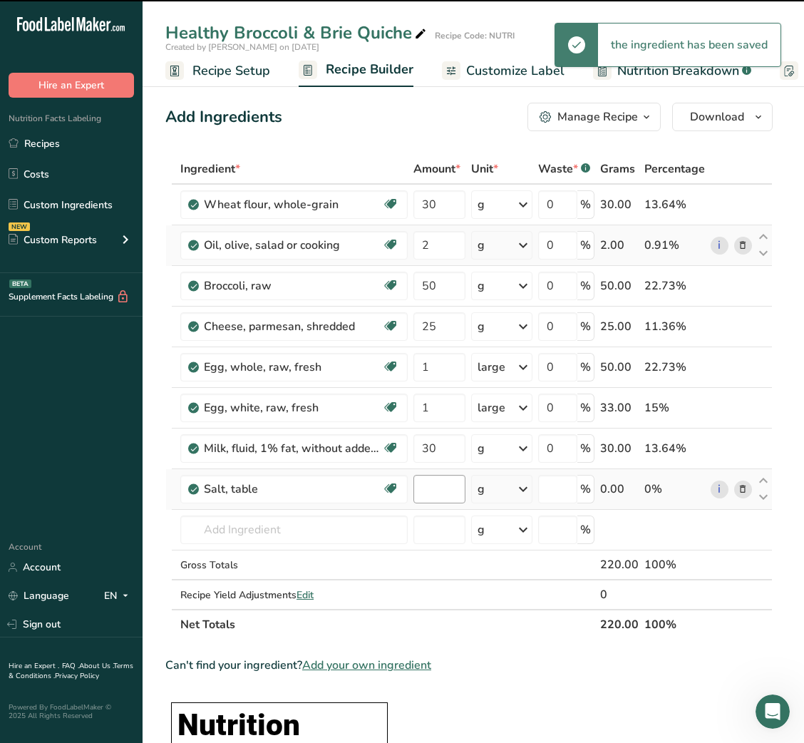
type input "0"
click at [446, 483] on input "0" at bounding box center [439, 489] width 52 height 29
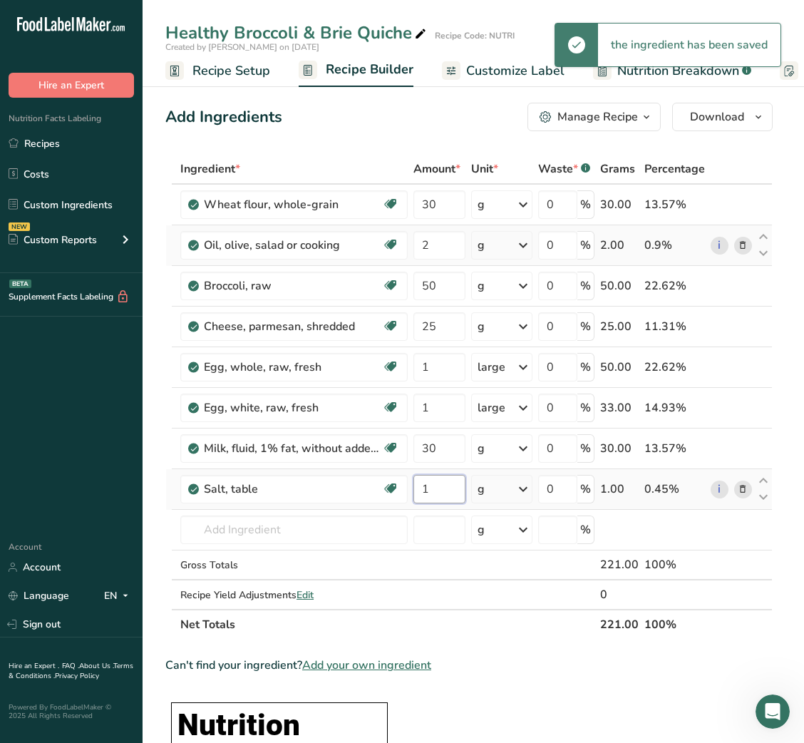
type input "1"
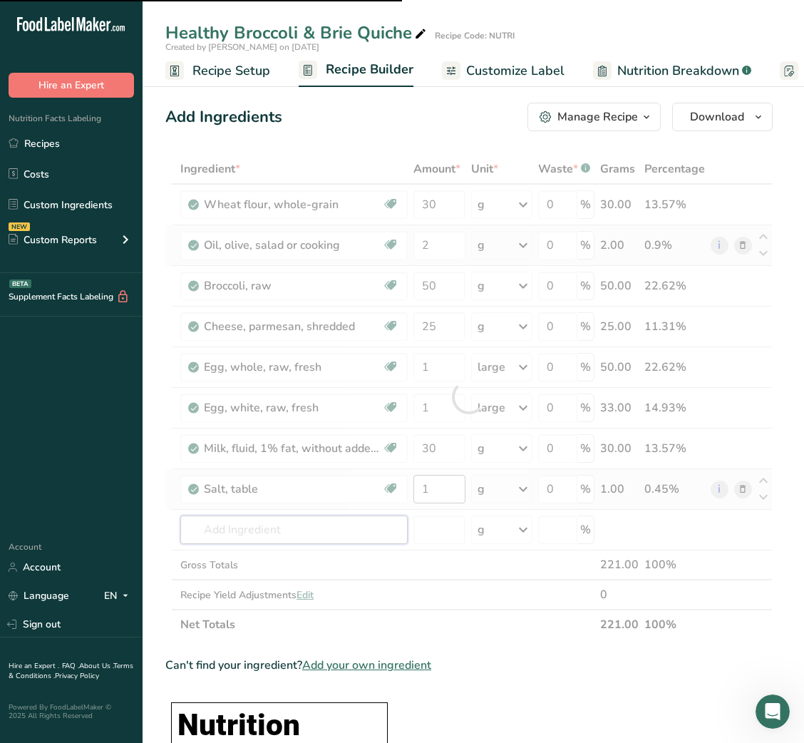
type input "B"
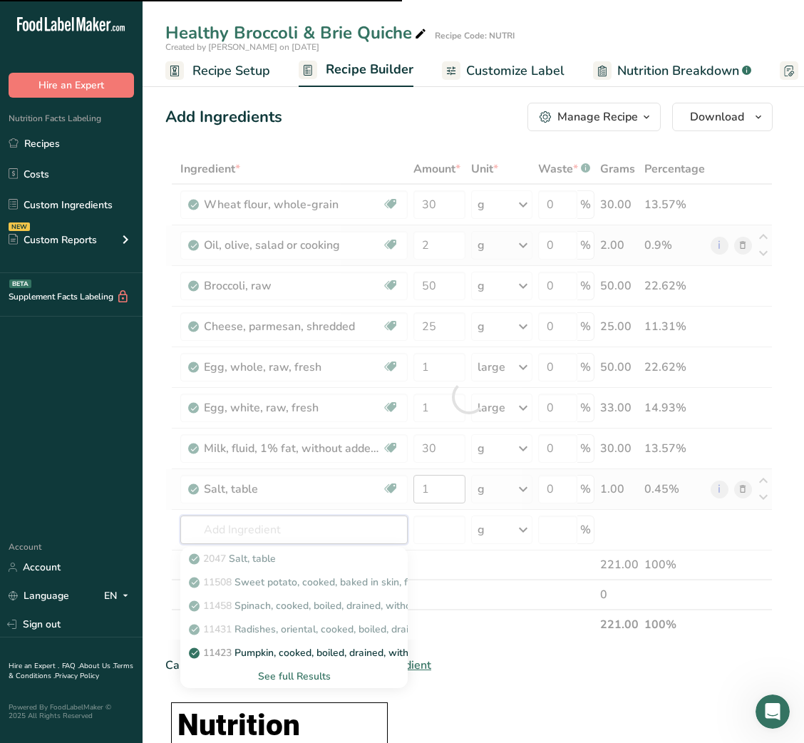
type input "L"
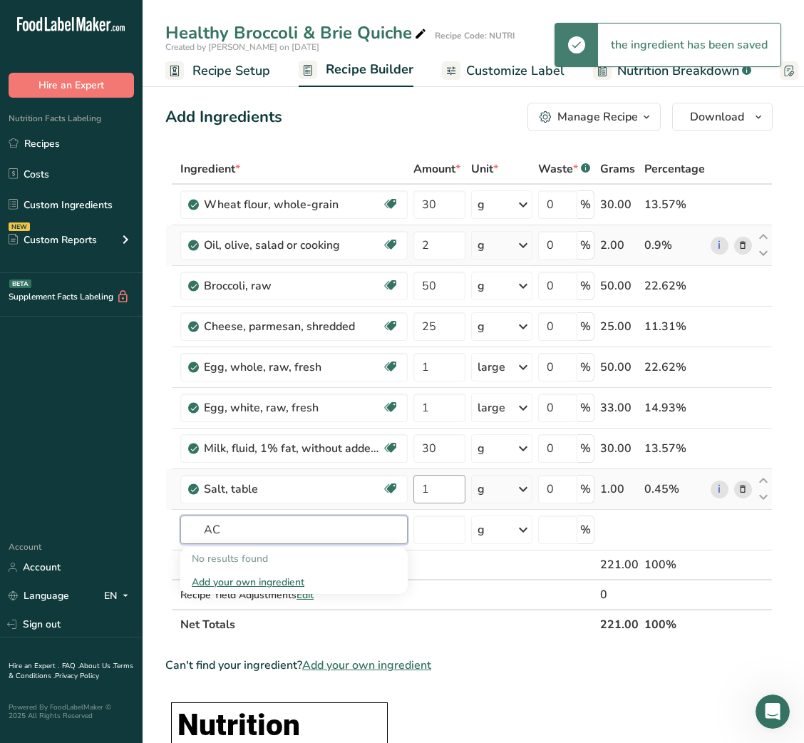
type input "A"
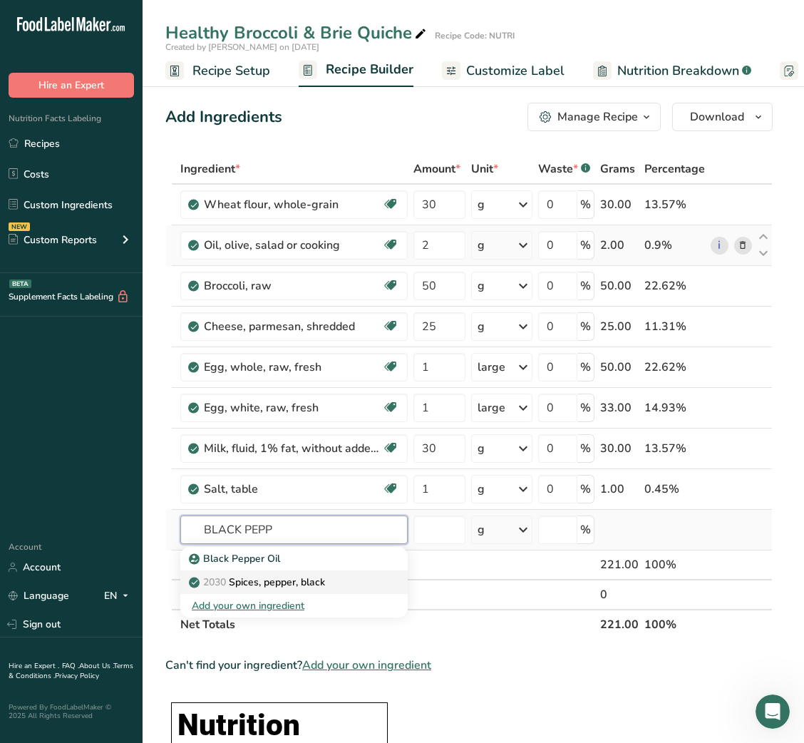
type input "BLACK PEPP"
click at [266, 573] on link "2030 Spices, pepper, black" at bounding box center [293, 582] width 227 height 24
type input "Spices, pepper, black"
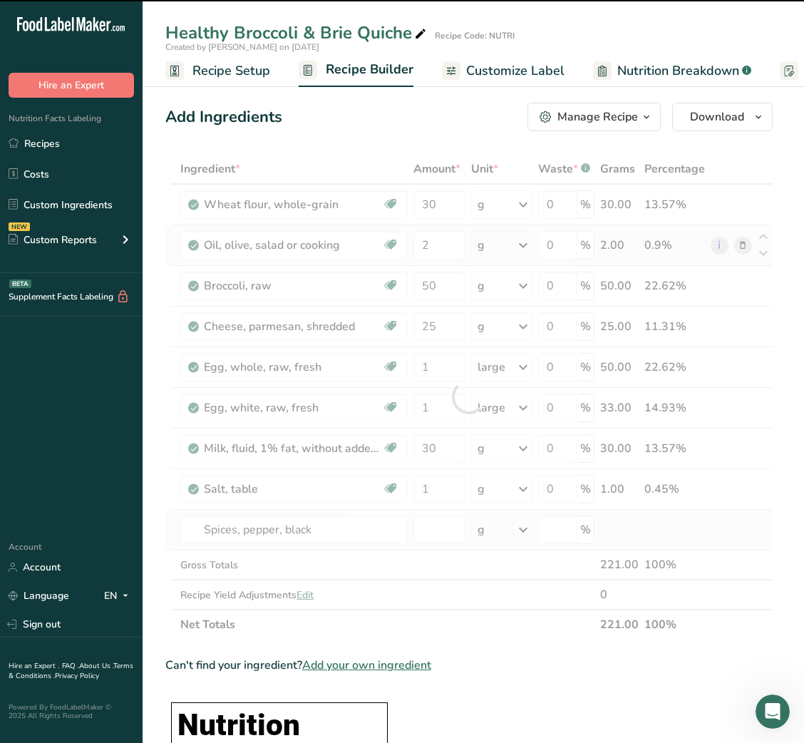
type input "0"
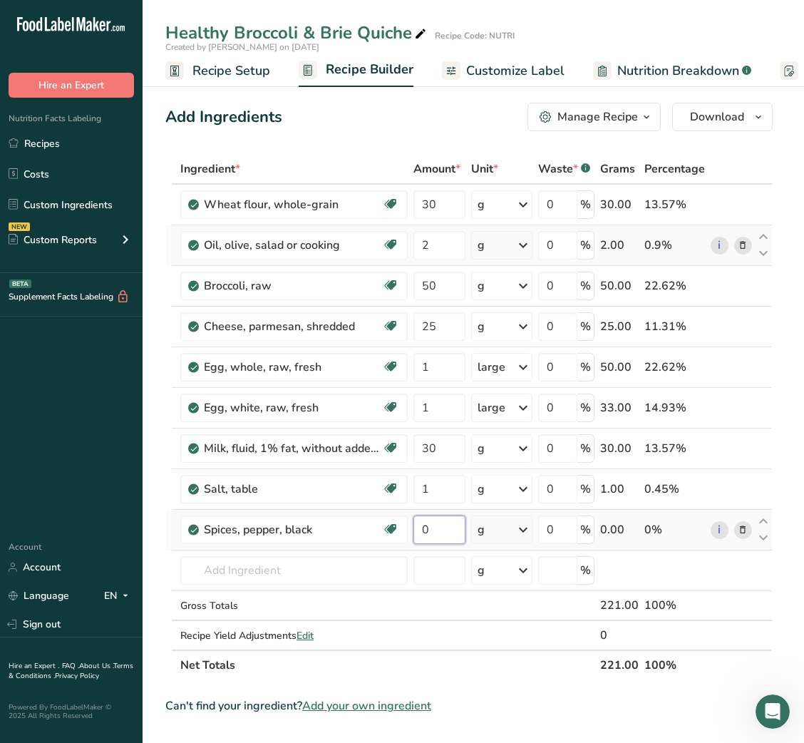
click at [421, 528] on input "0" at bounding box center [439, 529] width 52 height 29
type input "0.2"
click at [428, 213] on input "30" at bounding box center [439, 204] width 52 height 29
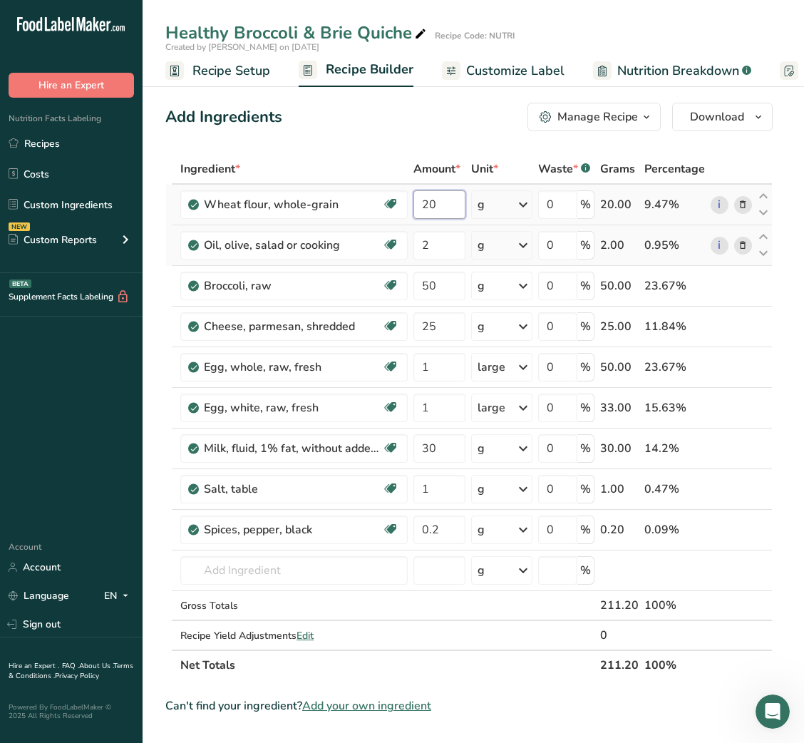
type input "20"
click at [418, 288] on input "50" at bounding box center [439, 286] width 52 height 29
click at [430, 275] on input "80" at bounding box center [439, 286] width 52 height 29
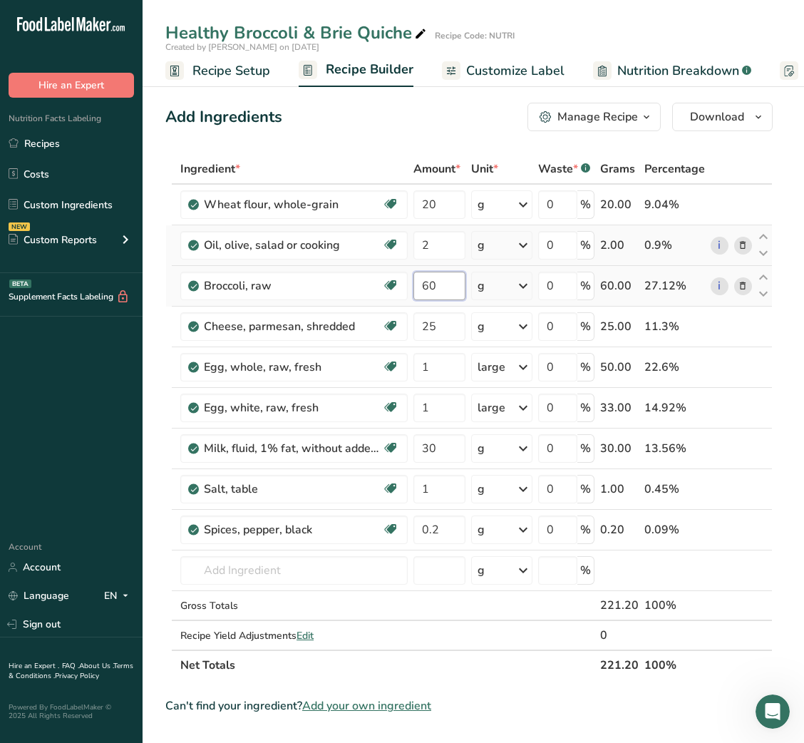
type input "60"
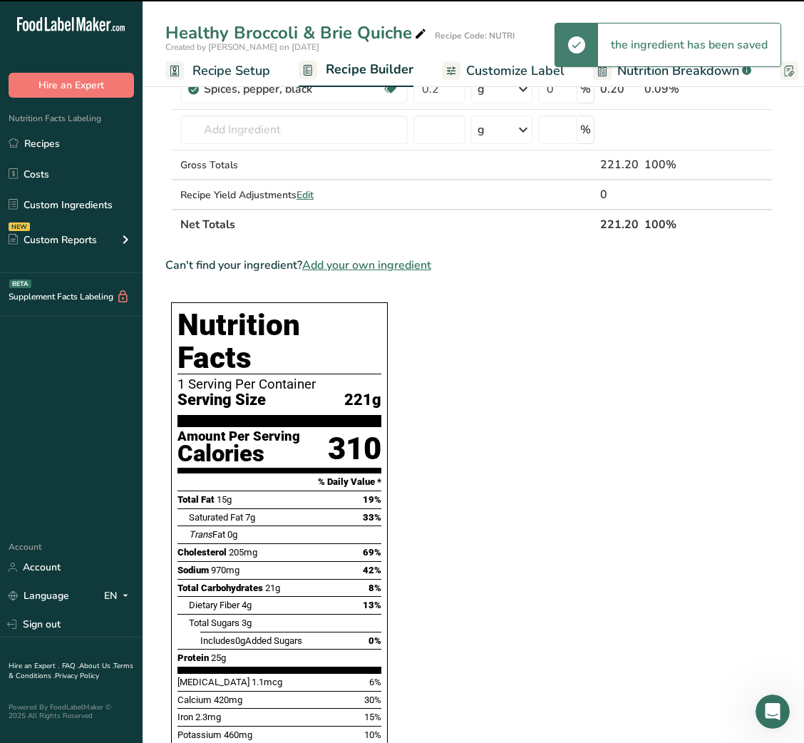
scroll to position [441, 0]
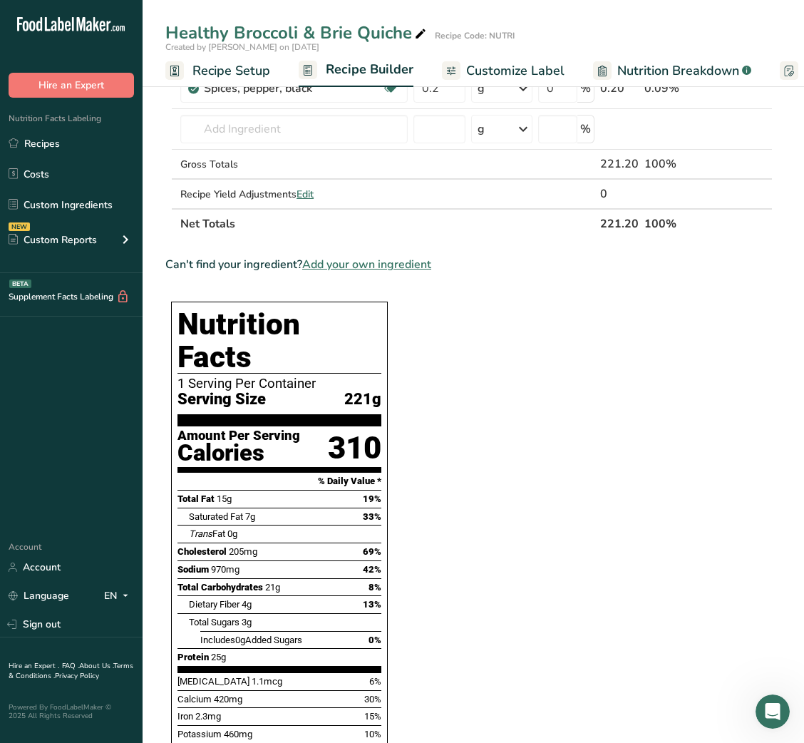
click at [276, 75] on ul "Recipe Setup Recipe Builder Customize Label Nutrition Breakdown .a-a{fill:#3473…" at bounding box center [623, 70] width 960 height 34
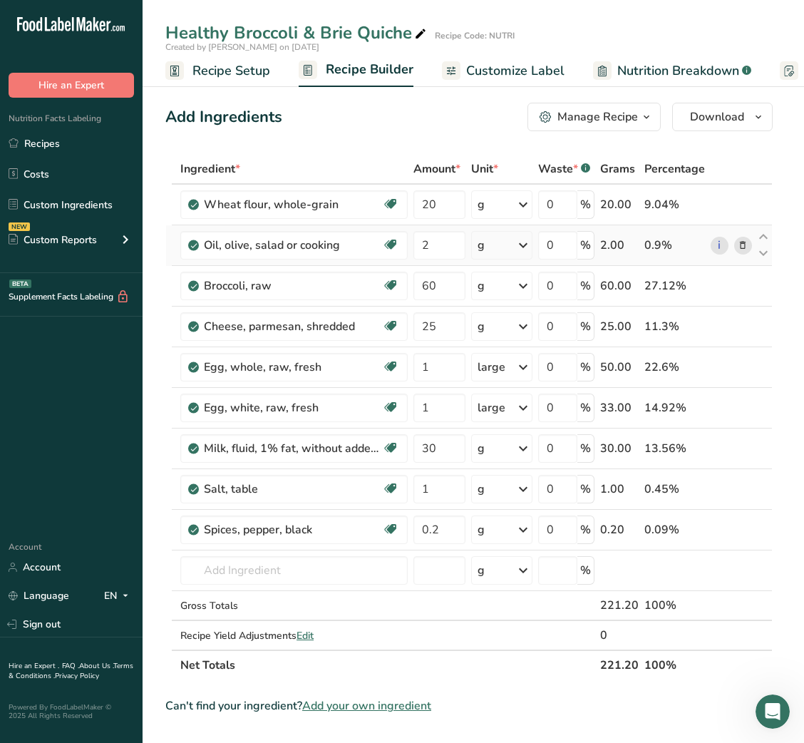
click at [514, 72] on span "Customize Label" at bounding box center [515, 70] width 98 height 19
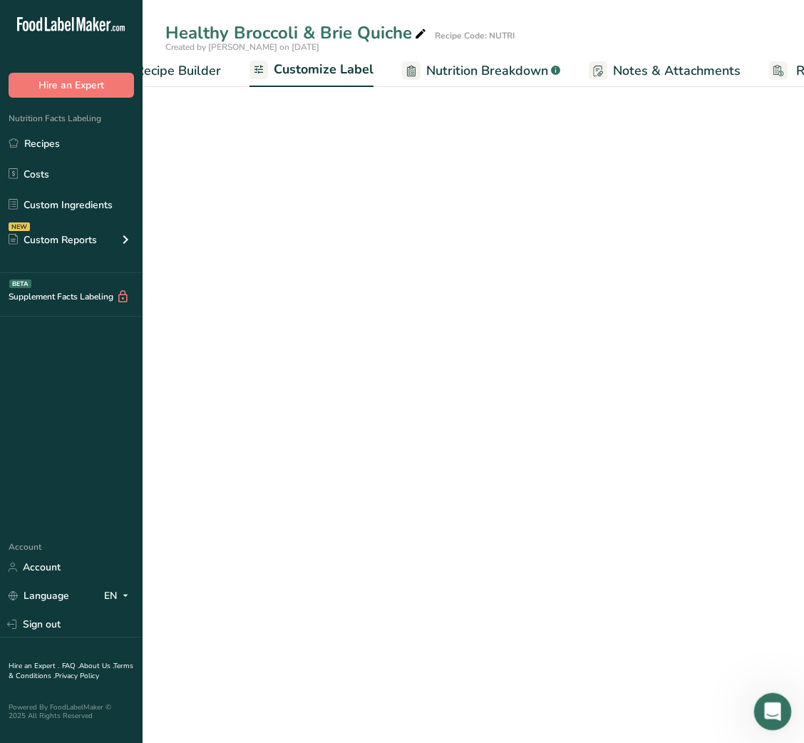
scroll to position [0, 277]
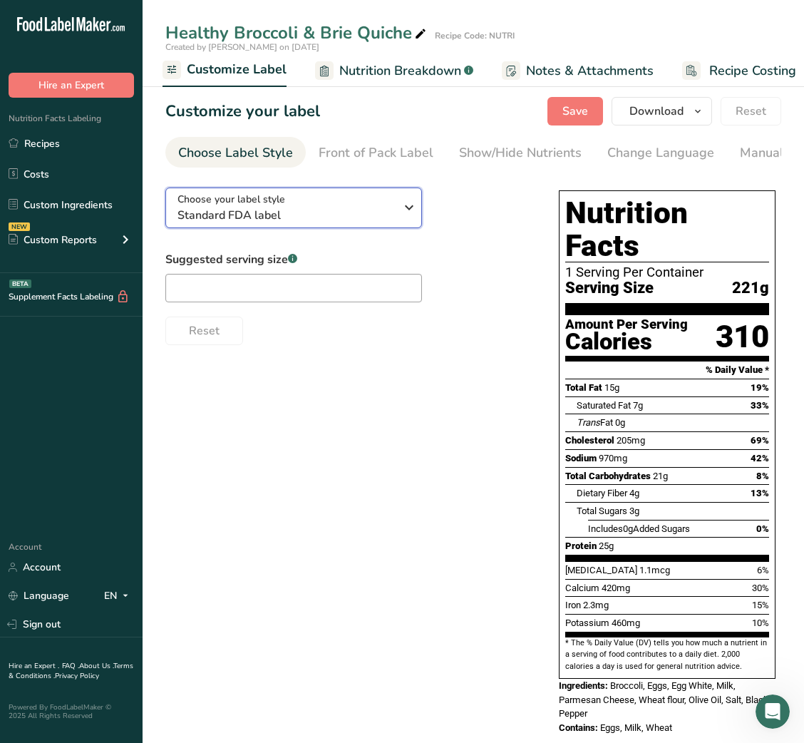
click at [351, 222] on span "Standard FDA label" at bounding box center [286, 215] width 217 height 17
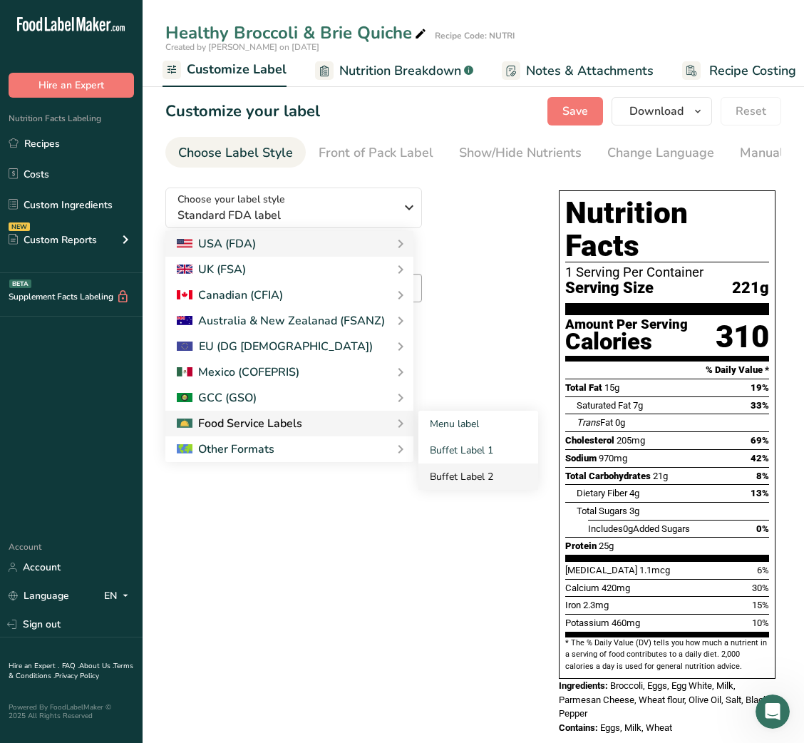
click at [453, 468] on link "Buffet Label 2" at bounding box center [478, 476] width 120 height 26
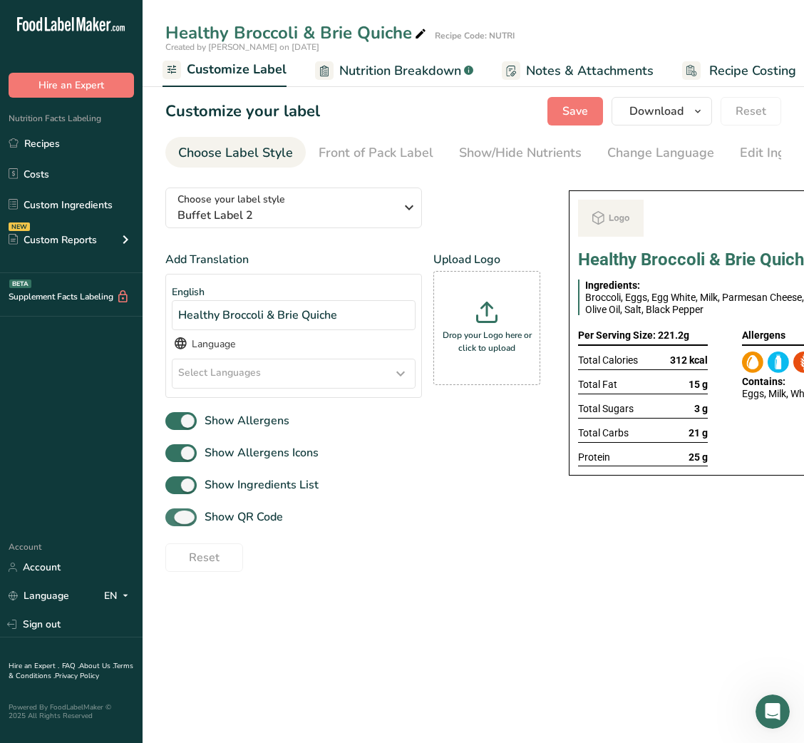
click at [262, 525] on span "Show QR Code" at bounding box center [240, 516] width 86 height 17
click at [175, 522] on input "Show QR Code" at bounding box center [169, 517] width 9 height 9
checkbox input "false"
click at [519, 158] on div "Show/Hide Nutrients" at bounding box center [520, 152] width 123 height 19
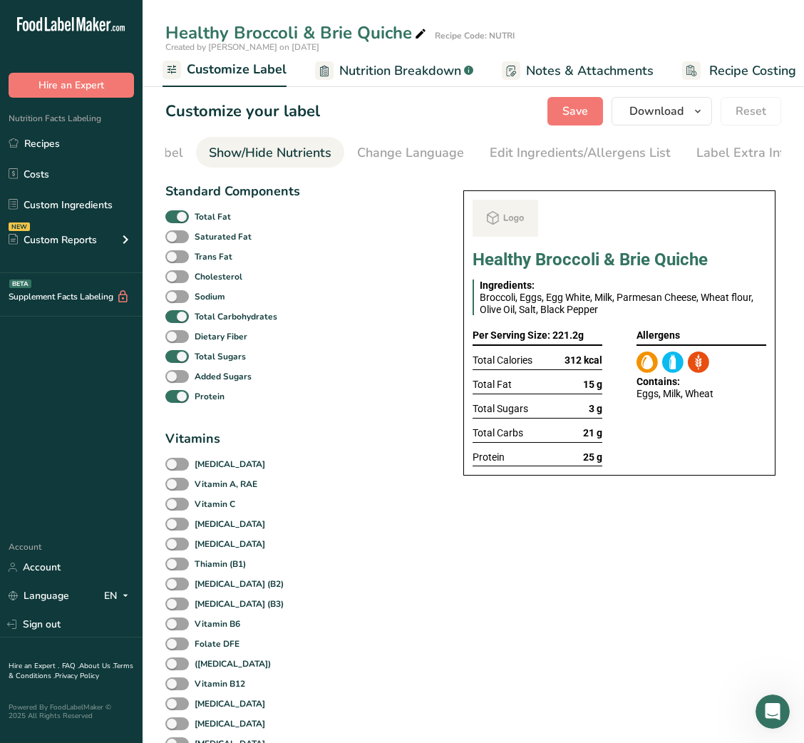
scroll to position [0, 260]
click at [190, 222] on span "Total Fat" at bounding box center [210, 216] width 42 height 13
click at [175, 221] on input "Total Fat" at bounding box center [169, 216] width 9 height 9
checkbox input "false"
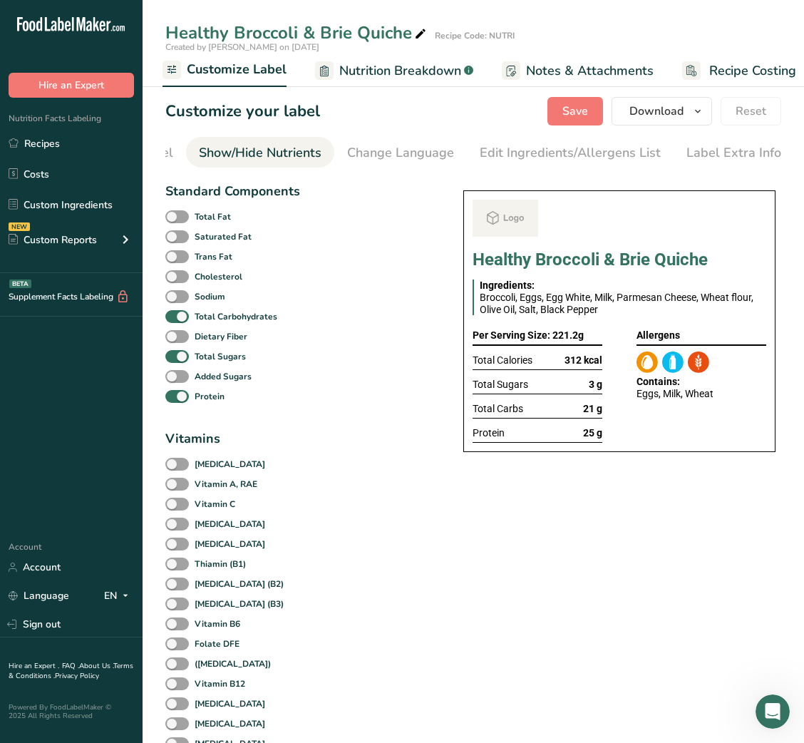
click at [198, 366] on div "Total Sugars" at bounding box center [232, 356] width 134 height 20
click at [179, 364] on span at bounding box center [177, 357] width 24 height 14
click at [175, 361] on input "Total Sugars" at bounding box center [169, 355] width 9 height 9
checkbox input "false"
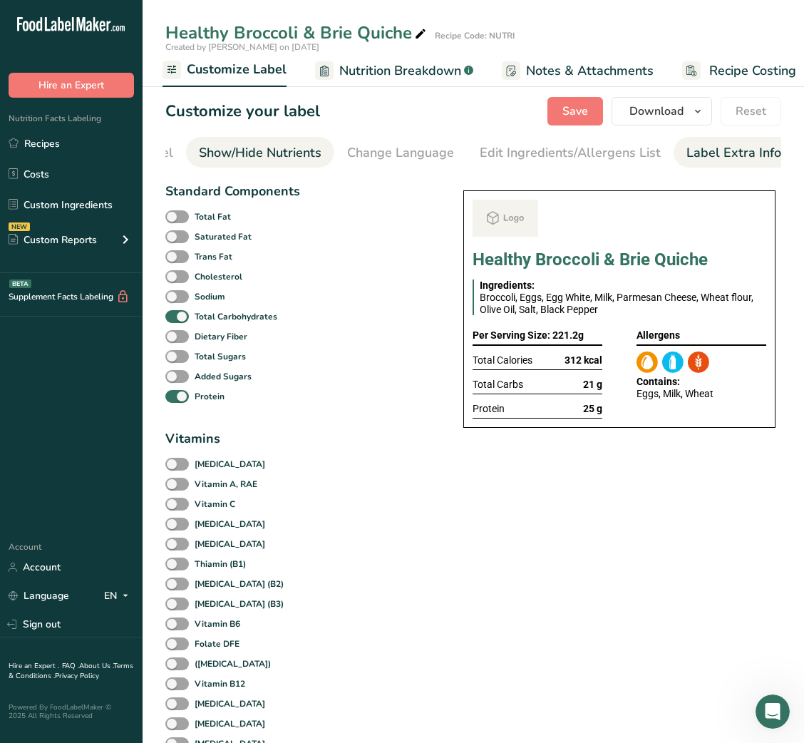
click at [726, 160] on div "Label Extra Info" at bounding box center [734, 152] width 95 height 19
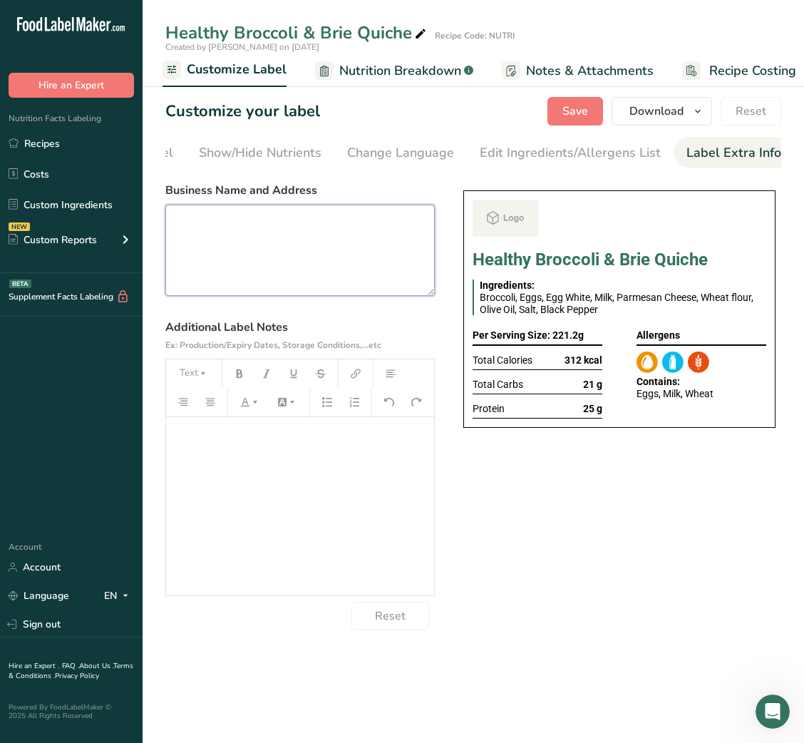
click at [345, 228] on textarea at bounding box center [299, 250] width 269 height 91
paste textarea "USE BY: [DATE] KEEP REFRIGERATED BELOW 5 DEGREE REHEAT BEFORE EATING DINNER"
click at [200, 267] on textarea "USE BY: [DATE] KEEP REFRIGERATED BELOW 5 DEGREE REHEAT BEFORE EATING DINNER" at bounding box center [299, 250] width 269 height 91
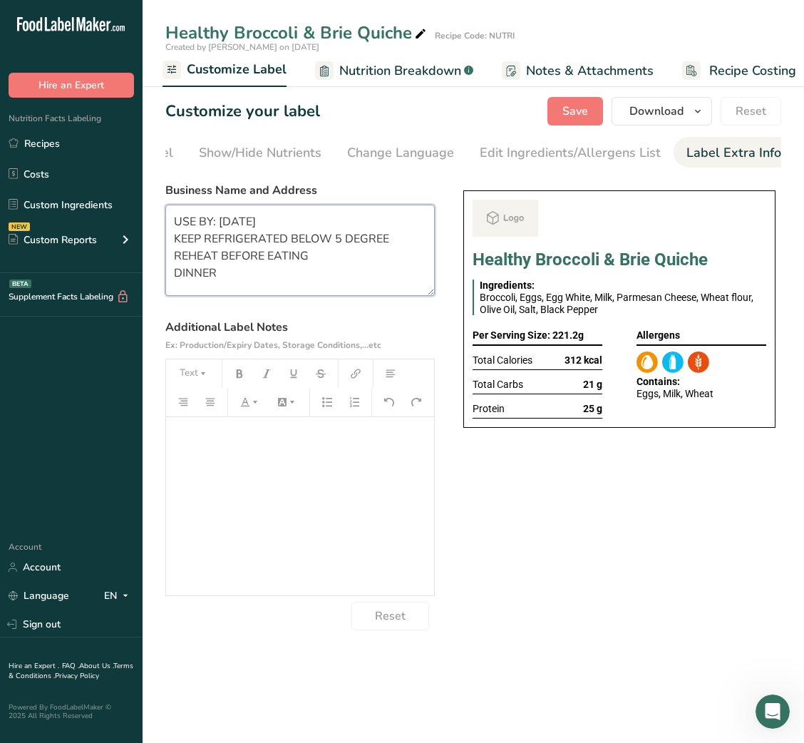
click at [307, 291] on textarea "USE BY: [DATE] KEEP REFRIGERATED BELOW 5 DEGREE REHEAT BEFORE EATING DINNER" at bounding box center [299, 250] width 269 height 91
paste textarea "DINNER USE BY: [DATE] KEEP REFRIGERATED BELOW 5°C REHEAT BEFORE EATING "Eat to …"
click at [179, 272] on textarea "DINNER USE BY: [DATE] KEEP REFRIGERATED BELOW 5°C REHEAT BEFORE EATING "Eat to …" at bounding box center [299, 250] width 269 height 91
click at [183, 269] on textarea "DINNER USE BY: [DATE] KEEP REFRIGERATED BELOW 5°C REHEAT BEFORE EATING "Eat to …" at bounding box center [299, 250] width 269 height 91
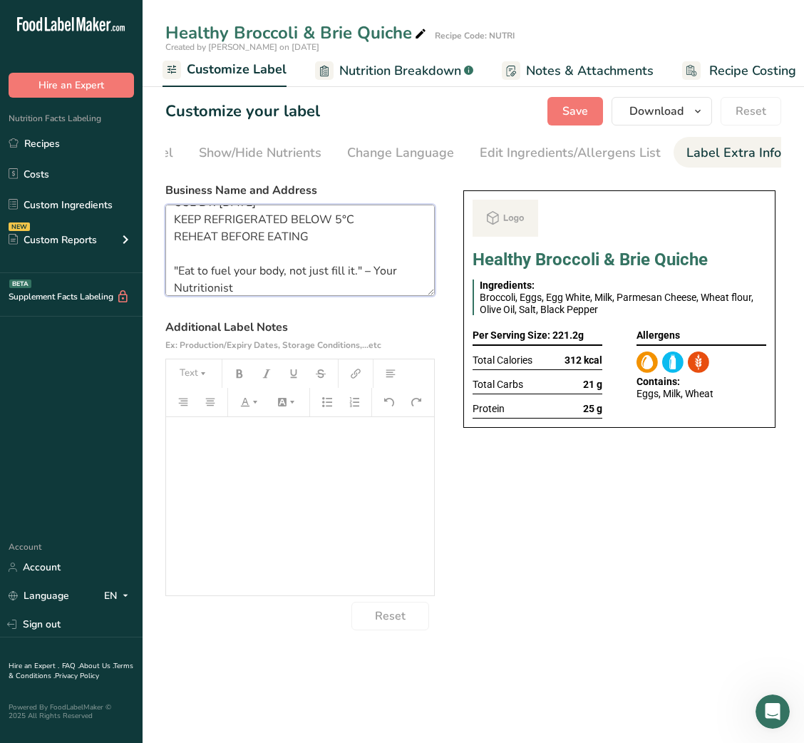
scroll to position [45, 0]
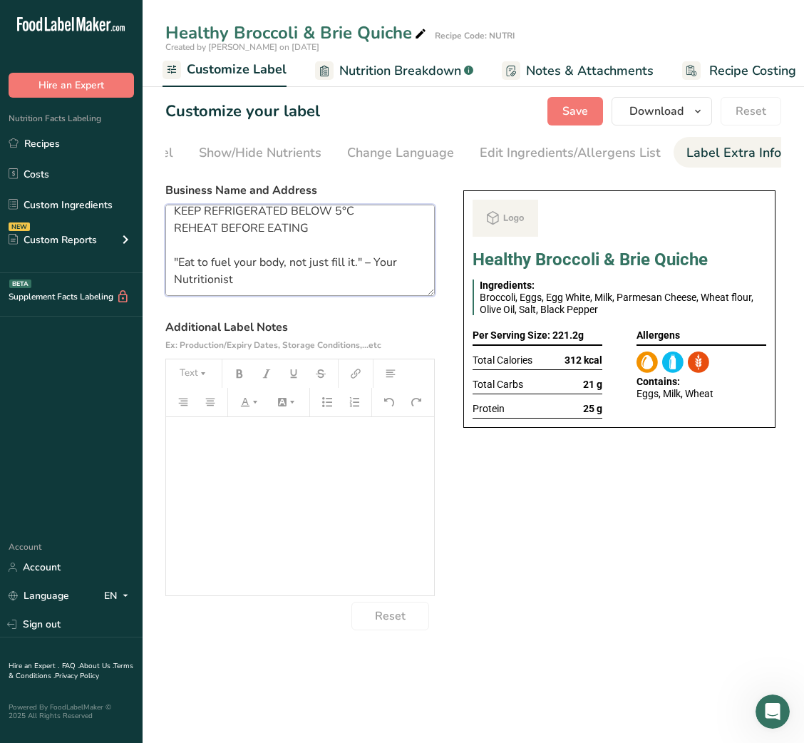
drag, startPoint x: 176, startPoint y: 271, endPoint x: 358, endPoint y: 264, distance: 181.9
click at [358, 264] on textarea "DINNER USE BY: [DATE] KEEP REFRIGERATED BELOW 5°C REHEAT BEFORE EATING "Eat to …" at bounding box center [299, 250] width 269 height 91
paste textarea "Balanced meals, stronger [DATE]"
click at [367, 259] on textarea "DINNER USE BY: [DATE] KEEP REFRIGERATED BELOW 5°C REHEAT BEFORE EATING Balanced…" at bounding box center [299, 250] width 269 height 91
drag, startPoint x: 172, startPoint y: 220, endPoint x: 307, endPoint y: 314, distance: 164.8
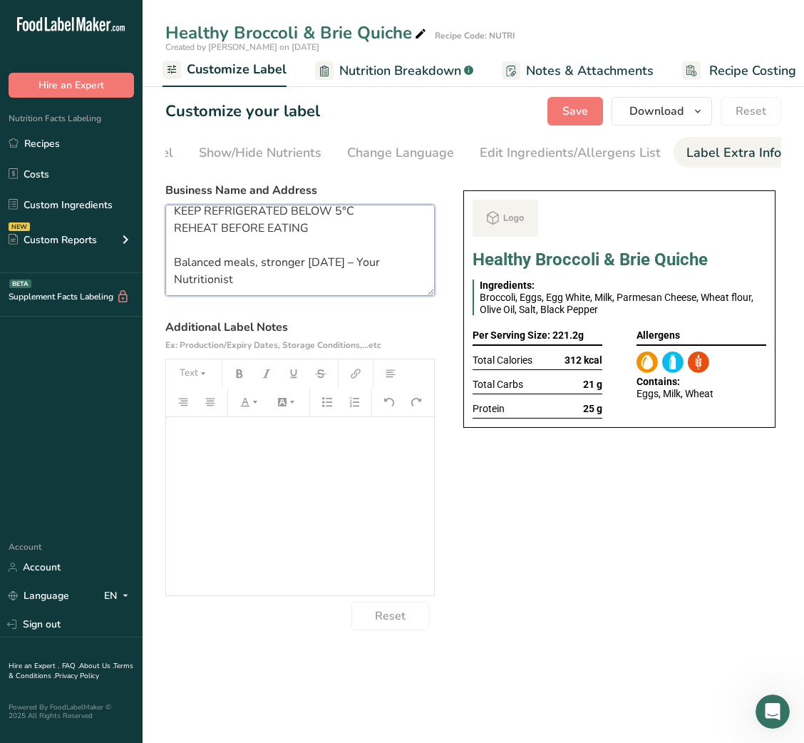
click at [307, 314] on section "Business Name and Address DINNER USE BY: [DATE] KEEP REFRIGERATED BELOW 5°C REH…" at bounding box center [299, 406] width 269 height 448
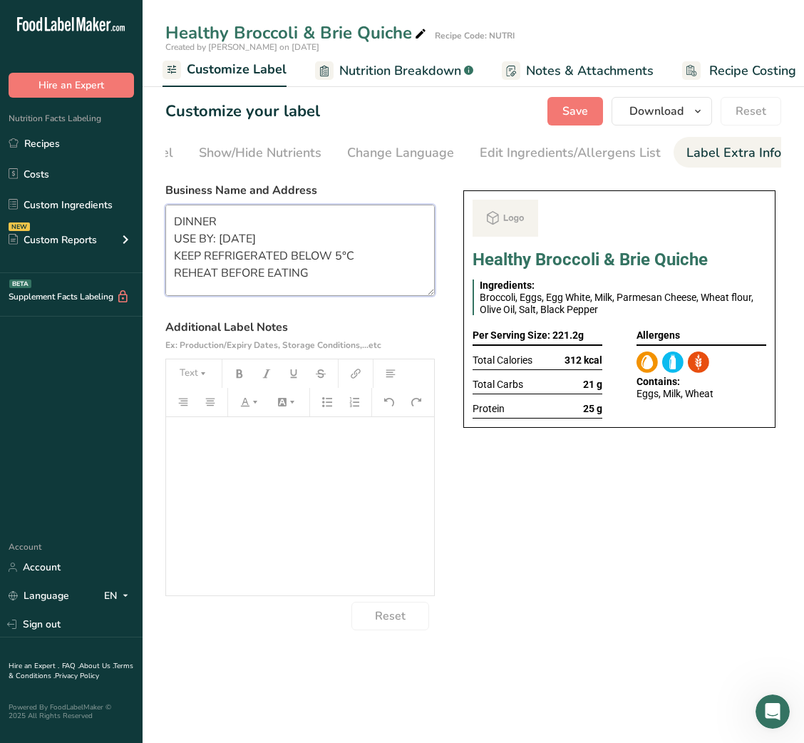
click at [253, 255] on textarea "DINNER USE BY: [DATE] KEEP REFRIGERATED BELOW 5°C REHEAT BEFORE EATING Balanced…" at bounding box center [299, 250] width 269 height 91
click at [195, 218] on textarea "DINNER USE BY: [DATE] KEEP REFRIGERATED BELOW 5°C REHEAT BEFORE EATING Balanced…" at bounding box center [299, 250] width 269 height 91
type textarea "BREAKFAST USE BY: [DATE] KEEP REFRIGERATED BELOW 5°C REHEAT BEFORE EATING Balan…"
click at [480, 451] on div "Choose your label style Buffet Label 2 USA (FDA) Standard FDA label Tabular FDA…" at bounding box center [473, 403] width 616 height 454
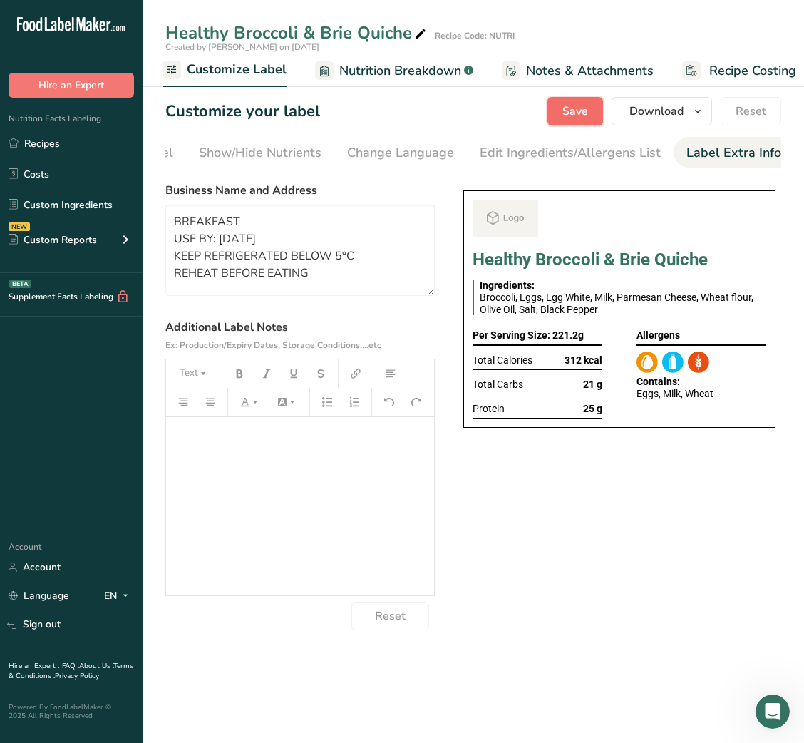
click at [578, 118] on span "Save" at bounding box center [575, 111] width 26 height 17
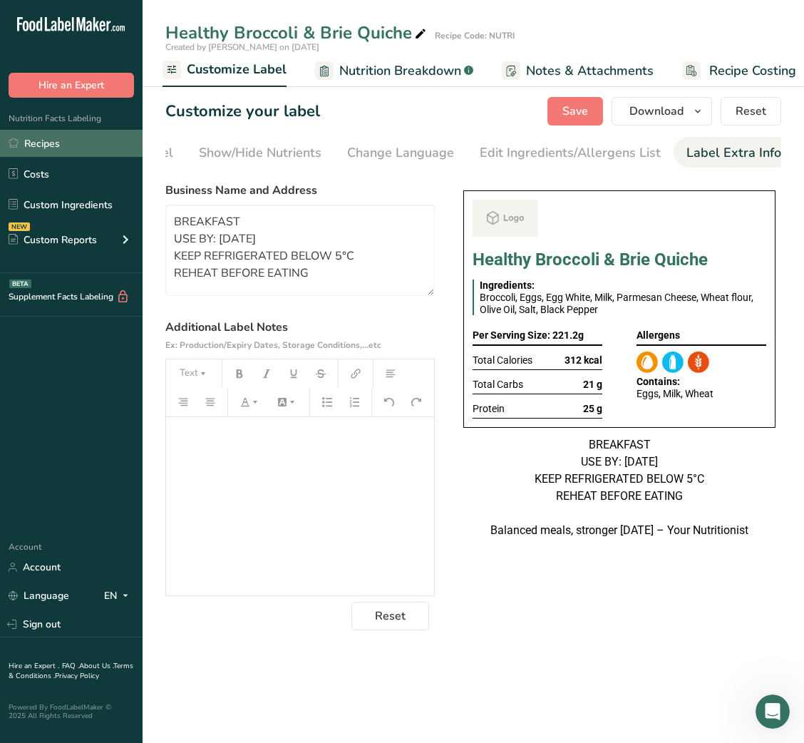
click at [63, 145] on link "Recipes" at bounding box center [71, 143] width 143 height 27
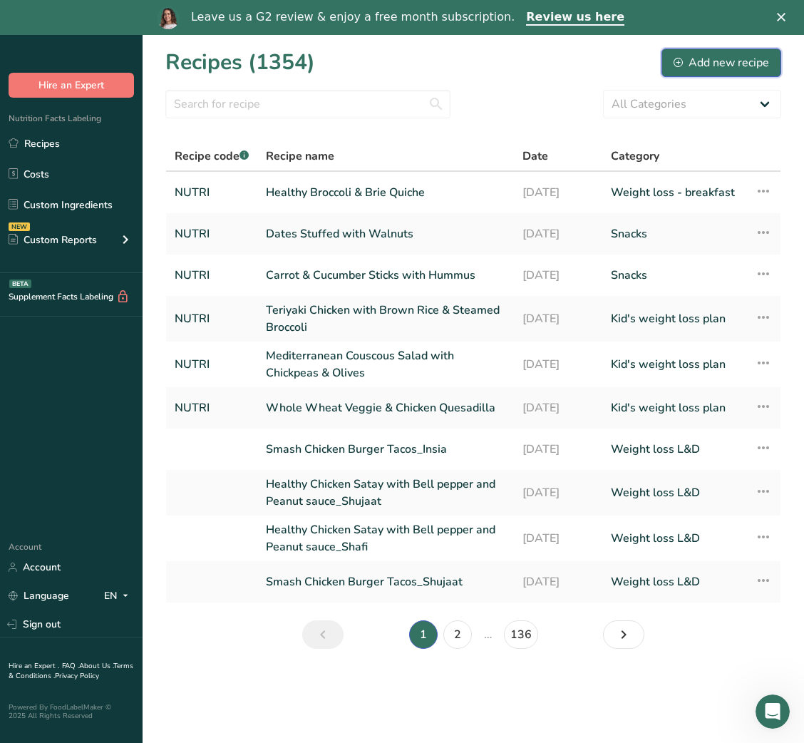
click at [687, 57] on div "Add new recipe" at bounding box center [722, 62] width 96 height 17
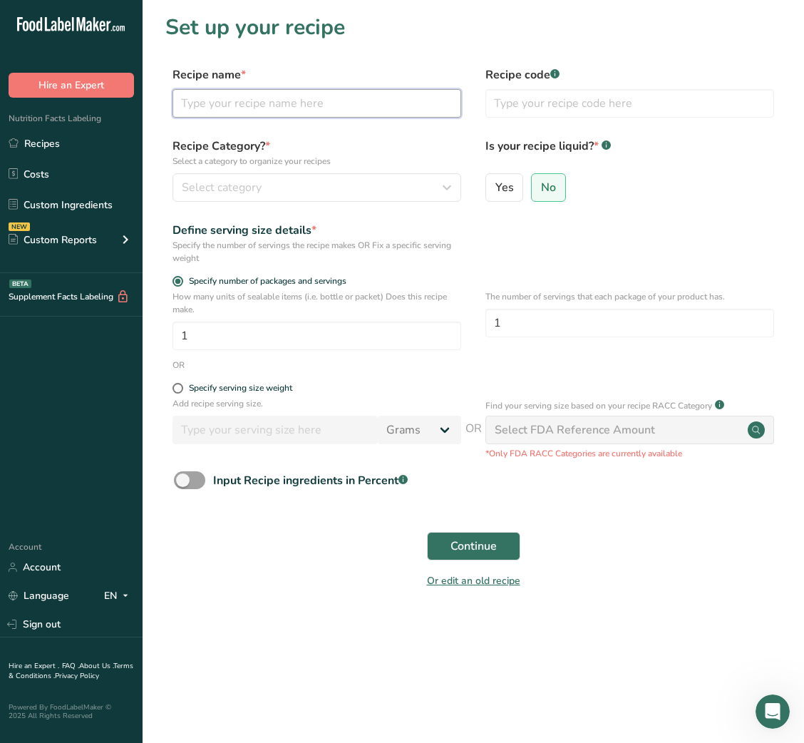
click at [314, 97] on input "text" at bounding box center [317, 103] width 289 height 29
paste input "Paprika Chicken with Spanish-Style Chickpeas"
type input "Paprika Chicken with Spanish-Style Chickpeas"
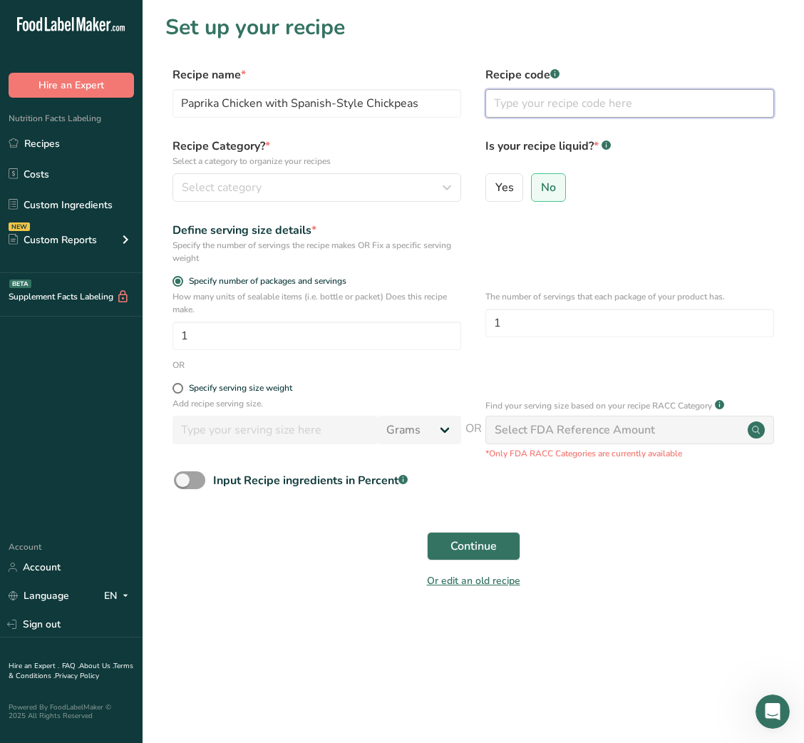
click at [528, 96] on input "text" at bounding box center [629, 103] width 289 height 29
type input "NUTRI"
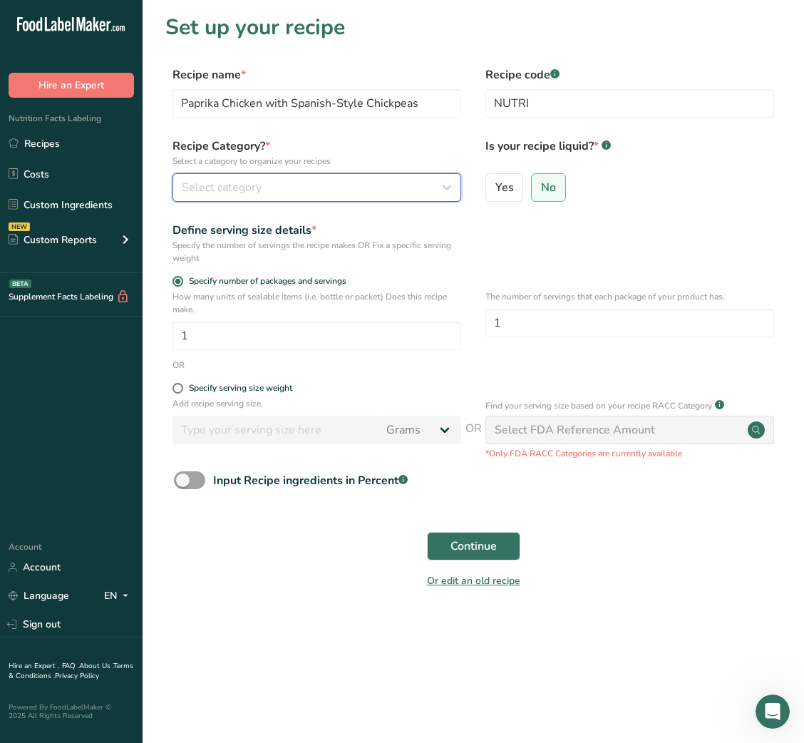
click at [418, 190] on div "Select category" at bounding box center [313, 187] width 262 height 17
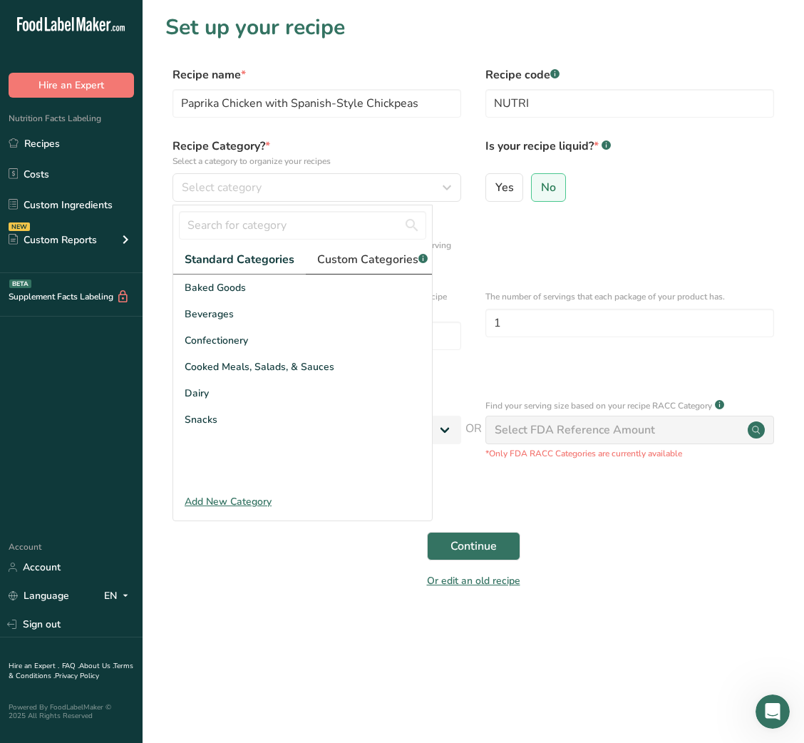
click at [374, 263] on span "Custom Categories .a-a{fill:#347362;}.b-a{fill:#fff;}" at bounding box center [372, 259] width 111 height 17
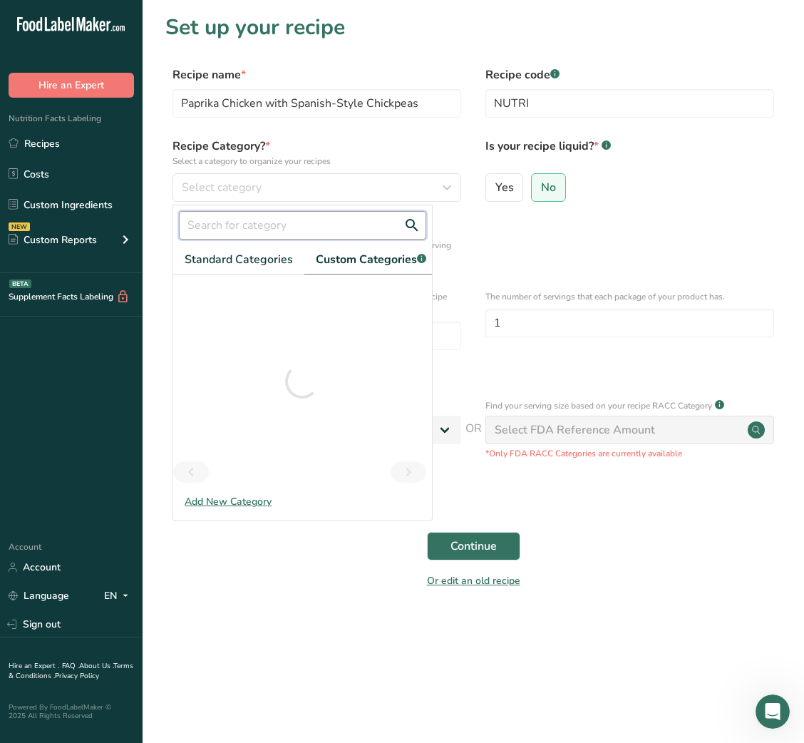
click at [306, 232] on input "text" at bounding box center [302, 225] width 247 height 29
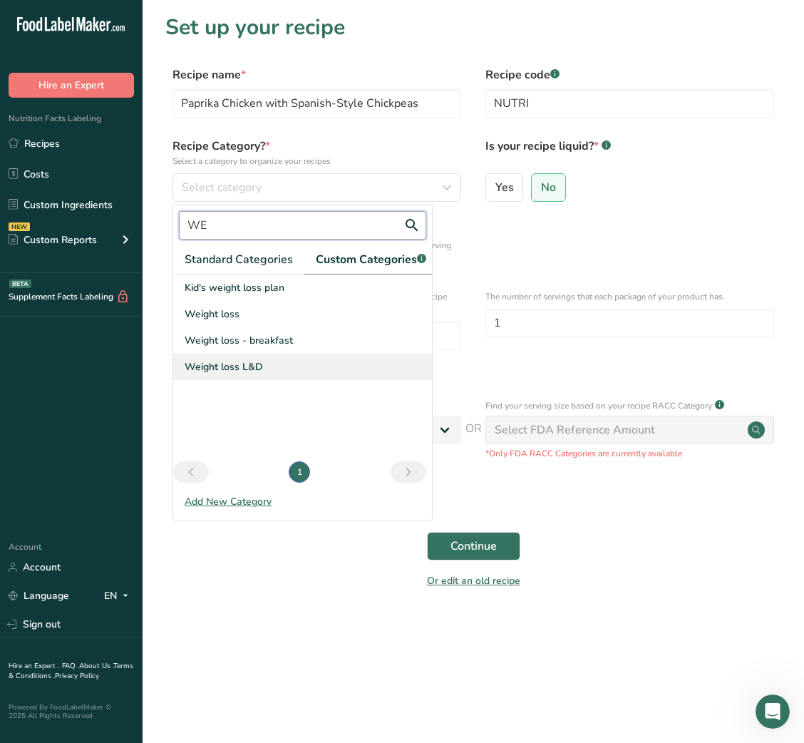
type input "WE"
click at [262, 380] on div "Weight loss L&D" at bounding box center [302, 367] width 259 height 26
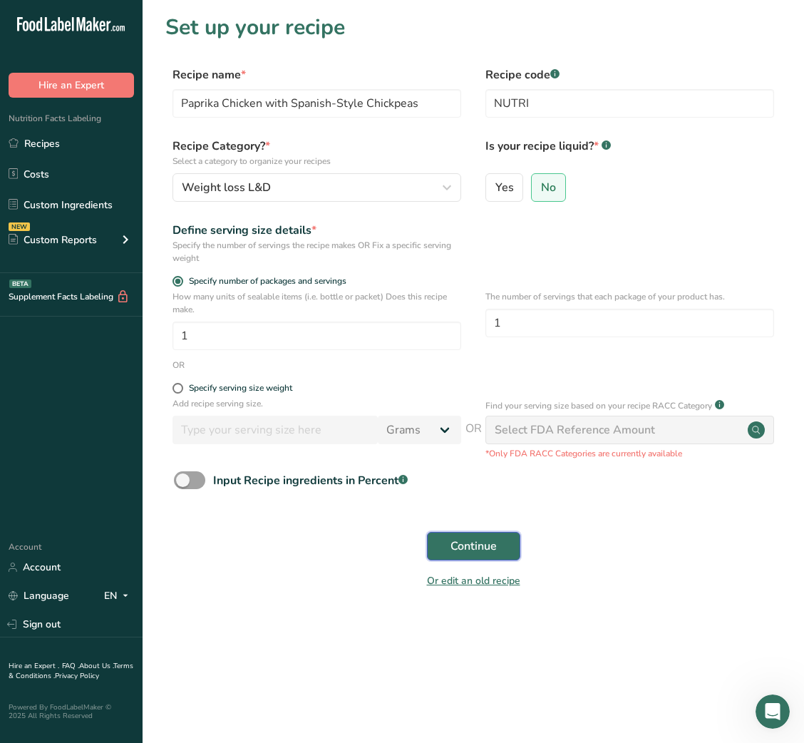
click at [485, 549] on span "Continue" at bounding box center [474, 546] width 46 height 17
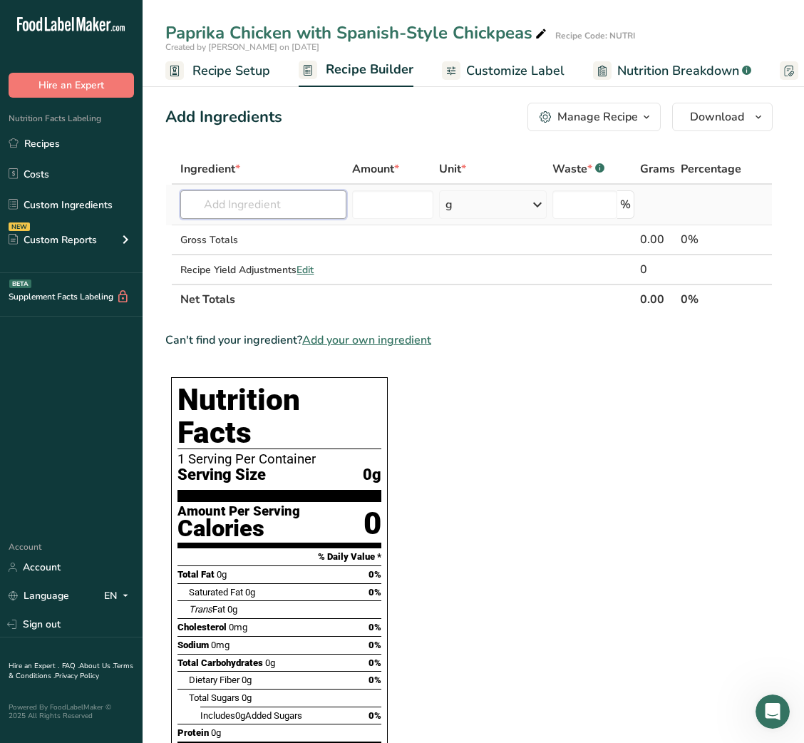
click at [286, 207] on input "text" at bounding box center [263, 204] width 166 height 29
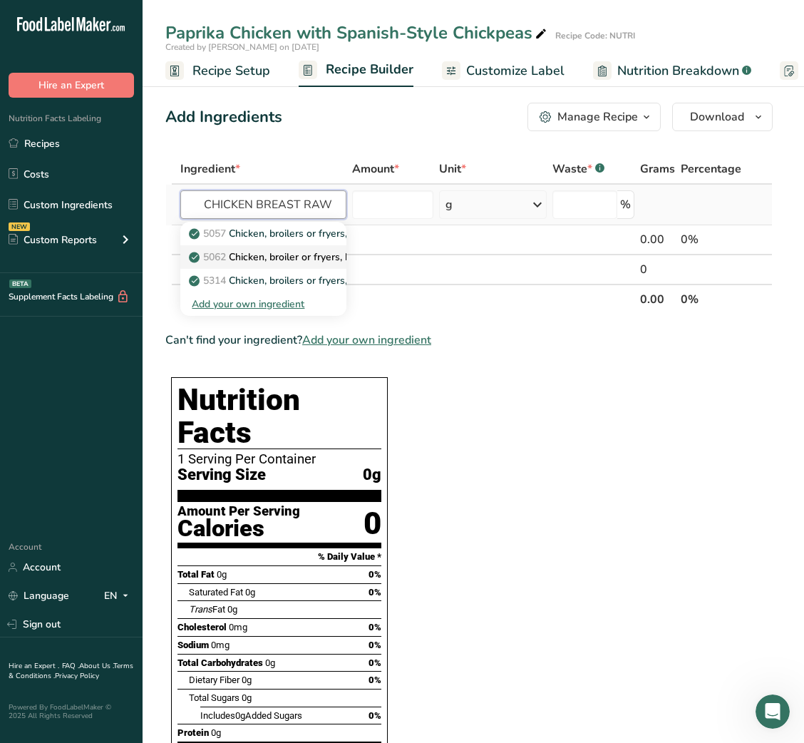
type input "CHICKEN BREAST RAW"
click at [323, 256] on p "5062 Chicken, broiler or fryers, breast, skinless, boneless, meat only, raw" at bounding box center [363, 257] width 343 height 15
type input "Chicken, broiler or fryers, breast, skinless, boneless, meat only, raw"
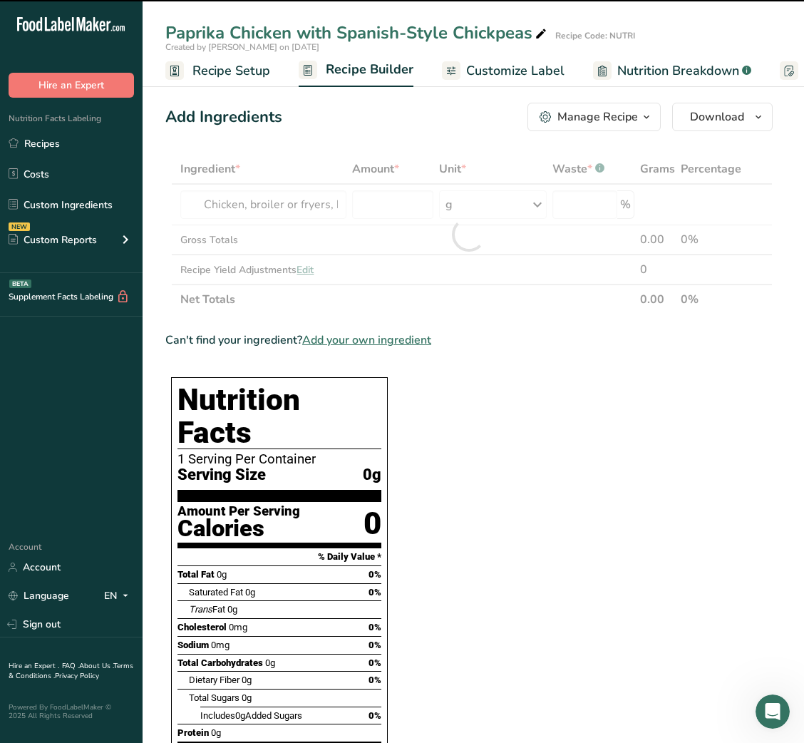
type input "0"
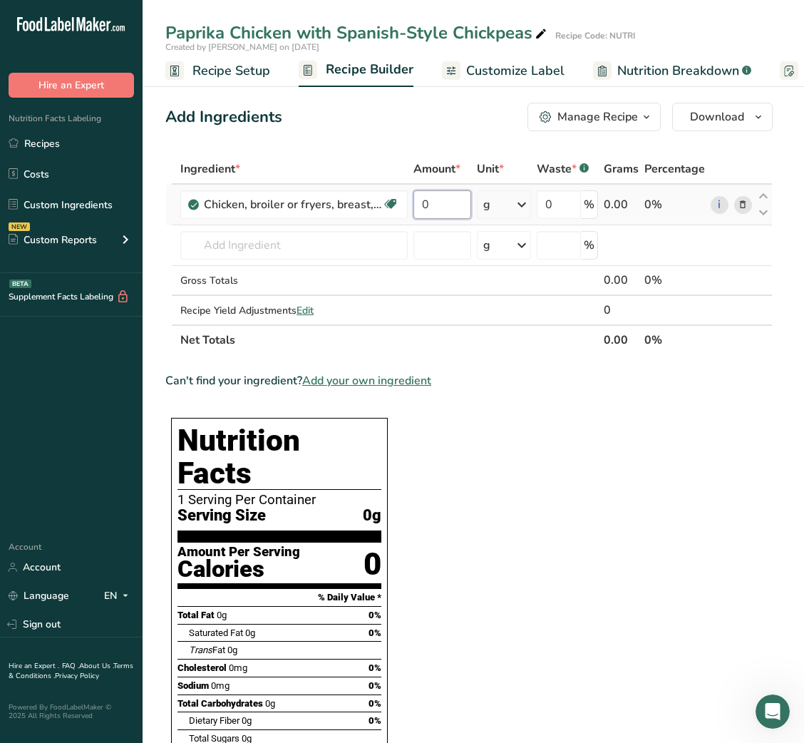
click at [422, 211] on input "0" at bounding box center [442, 204] width 58 height 29
type input "100"
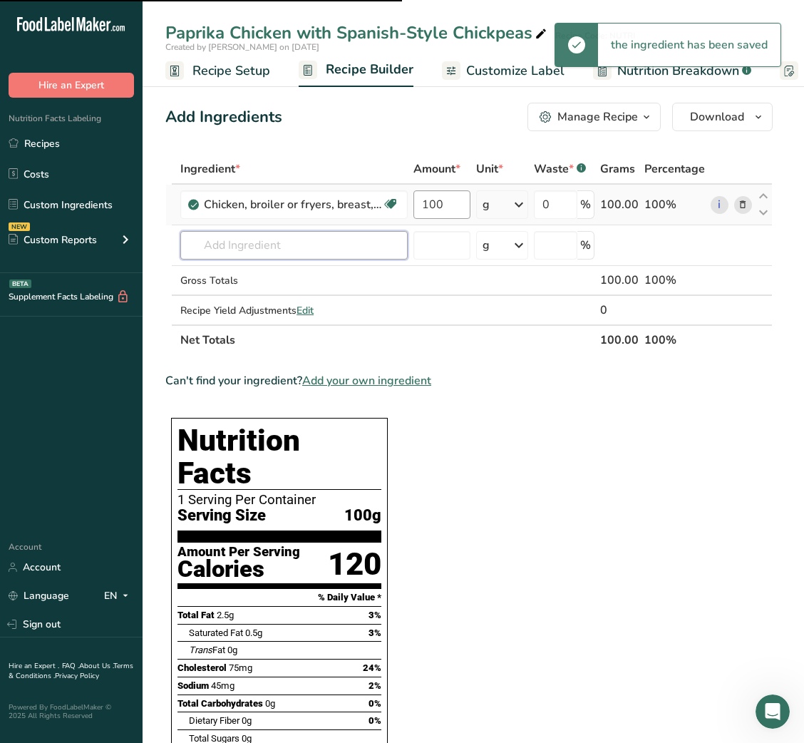
type input "L"
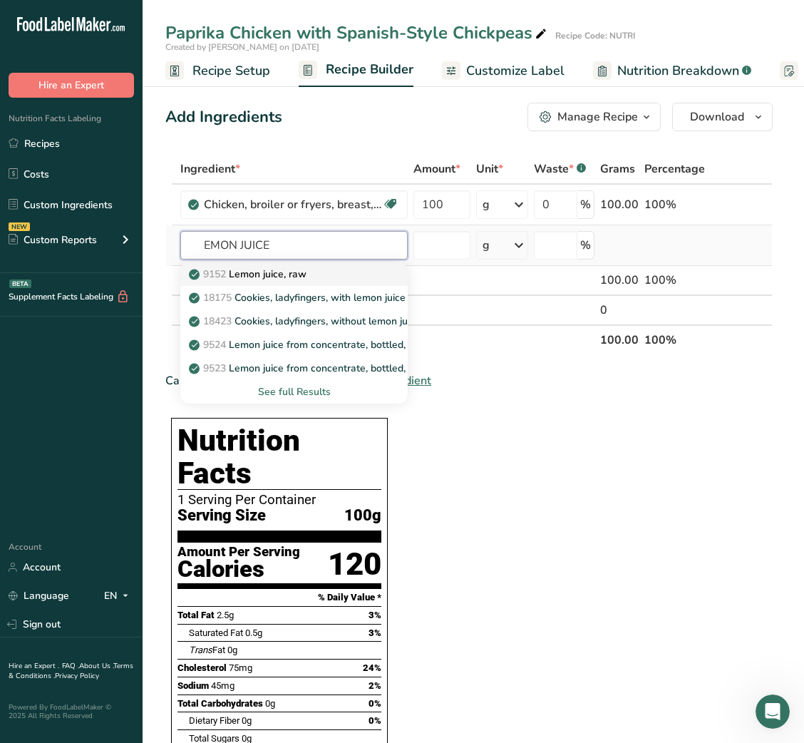
type input "EMON JUICE"
click at [283, 284] on link "9152 Lemon juice, raw" at bounding box center [293, 274] width 227 height 24
type input "Lemon juice, raw"
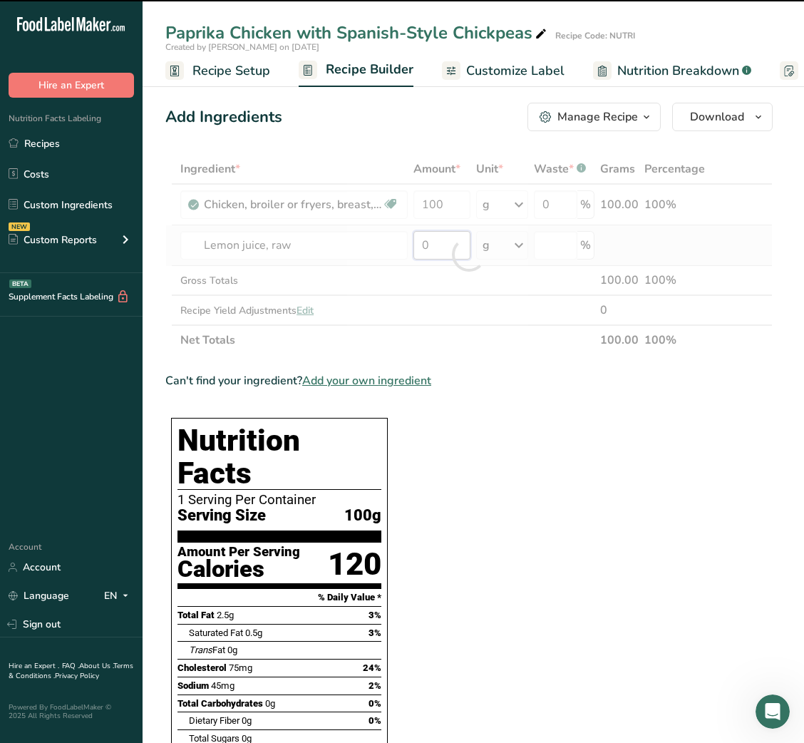
type input "1"
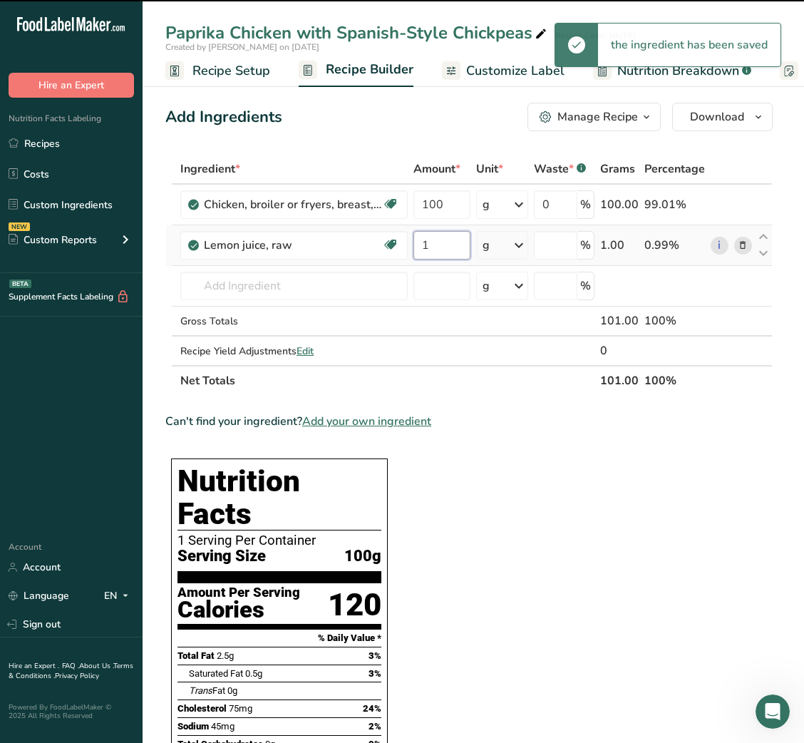
type input "0"
type input "10"
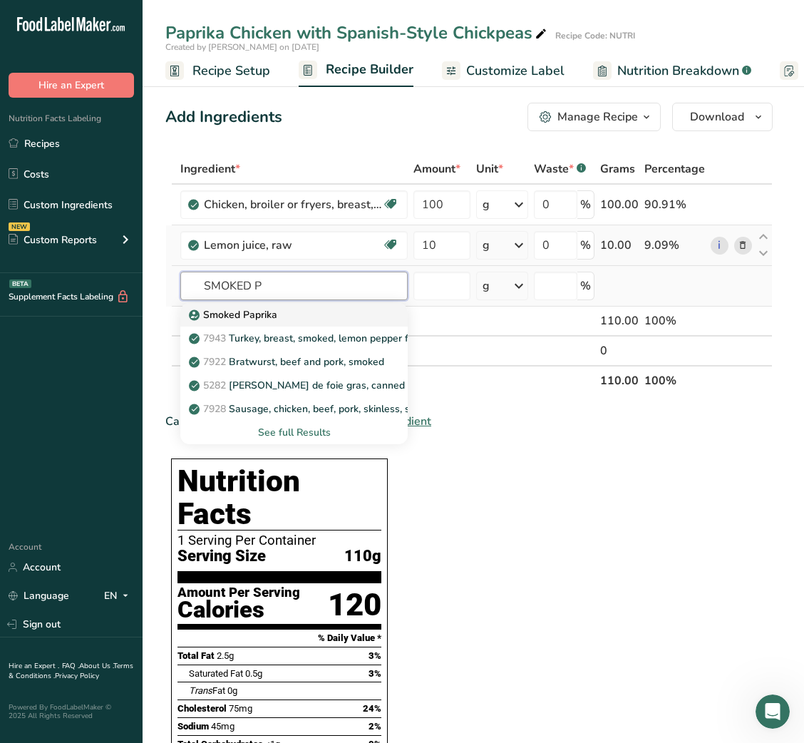
type input "SMOKED P"
click at [270, 308] on p "Smoked Paprika" at bounding box center [235, 314] width 86 height 15
type input "Smoked Paprika"
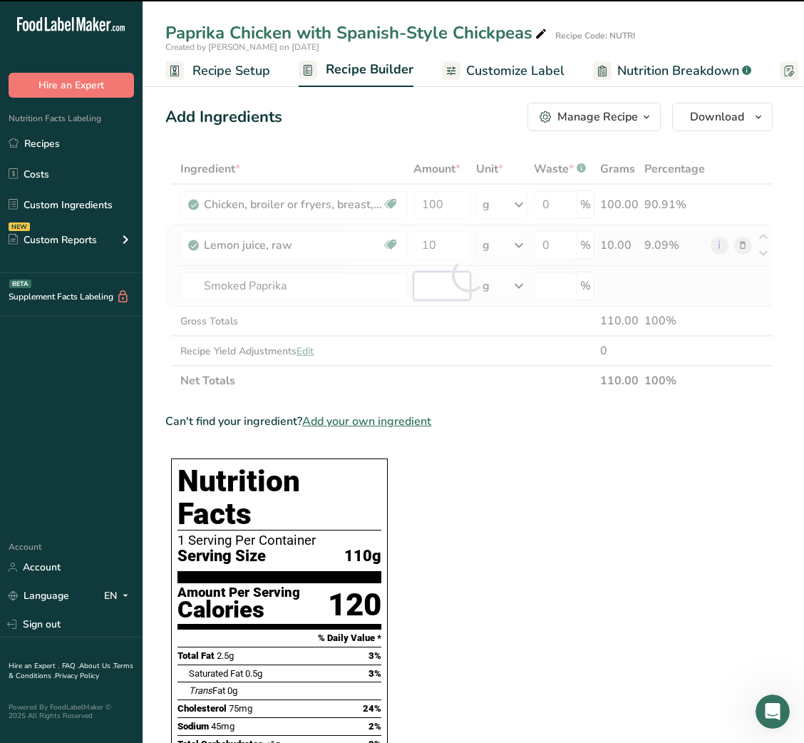
type input "0"
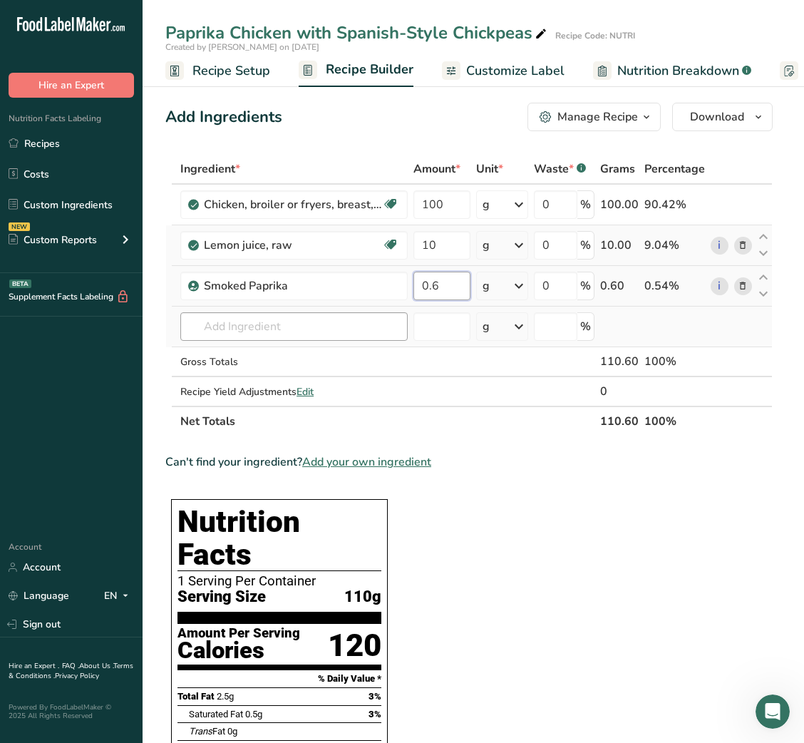
type input "0.6"
click at [217, 328] on div "Ingredient * Amount * Unit * Waste * .a-a{fill:#347362;}.b-a{fill:#fff;} Grams …" at bounding box center [468, 295] width 607 height 282
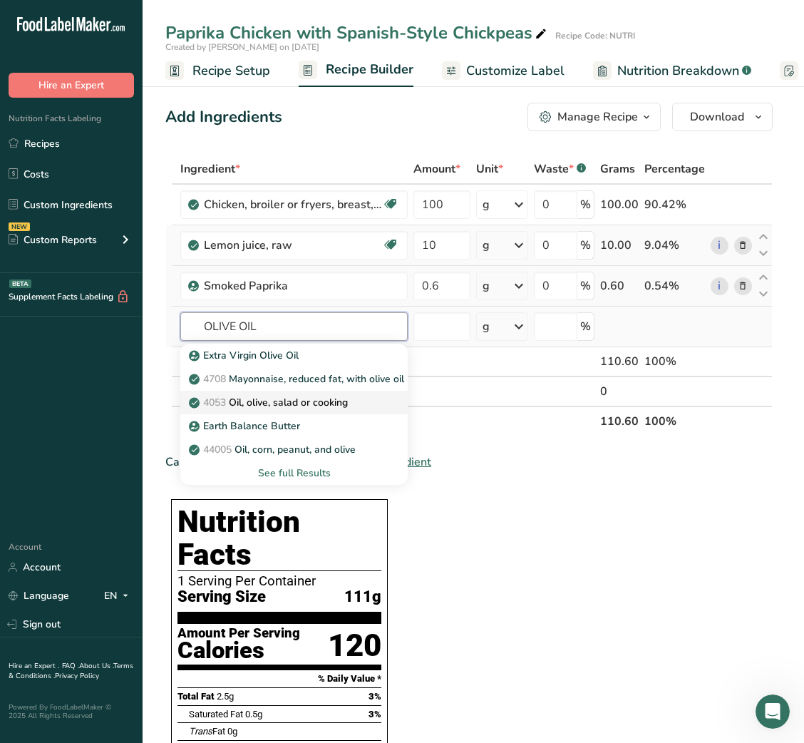
type input "OLIVE OIL"
click at [264, 391] on link "4053 Oil, olive, salad or cooking" at bounding box center [293, 403] width 227 height 24
type input "Oil, olive, salad or cooking"
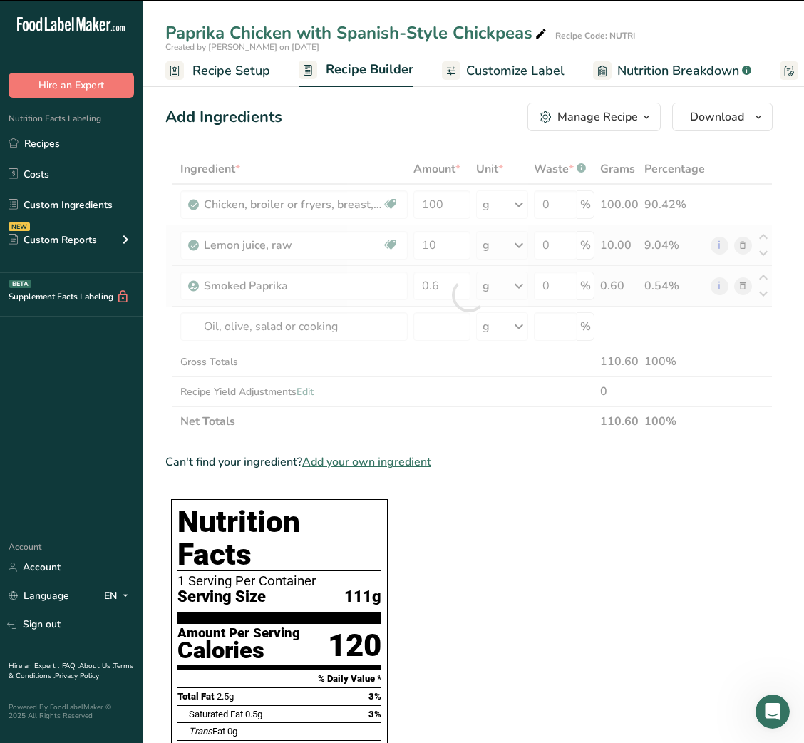
type input "0"
